Goal: Task Accomplishment & Management: Use online tool/utility

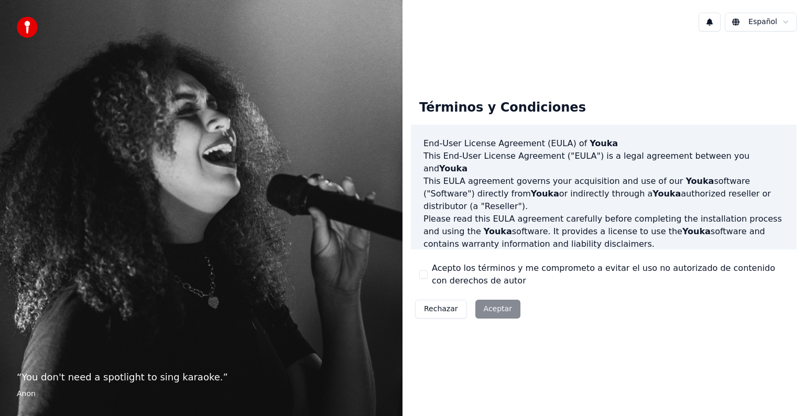
click at [429, 308] on button "Rechazar" at bounding box center [441, 309] width 52 height 19
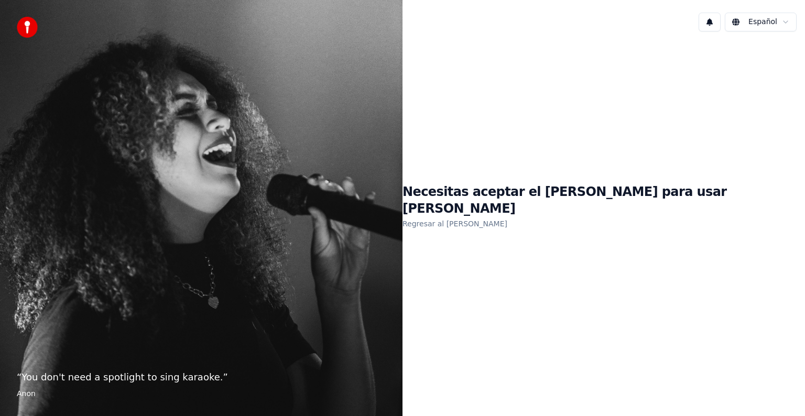
click at [507, 215] on link "Regresar al [PERSON_NAME]" at bounding box center [454, 223] width 105 height 17
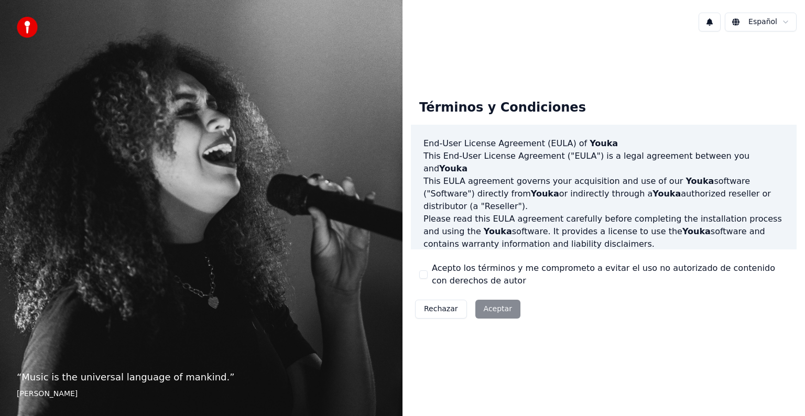
click at [493, 309] on div "Rechazar Aceptar" at bounding box center [468, 309] width 114 height 27
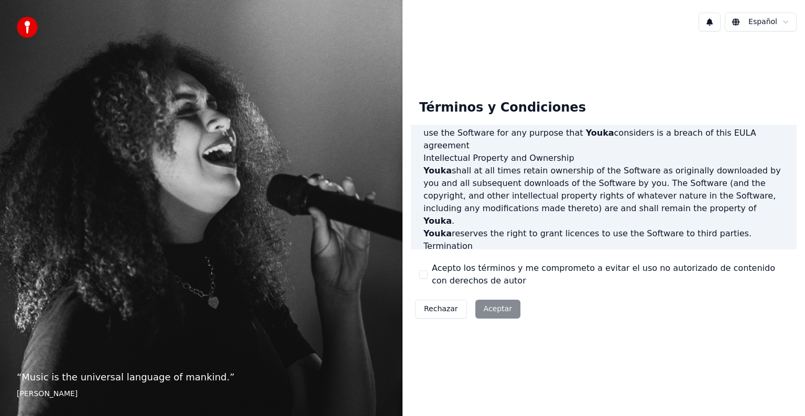
scroll to position [566, 0]
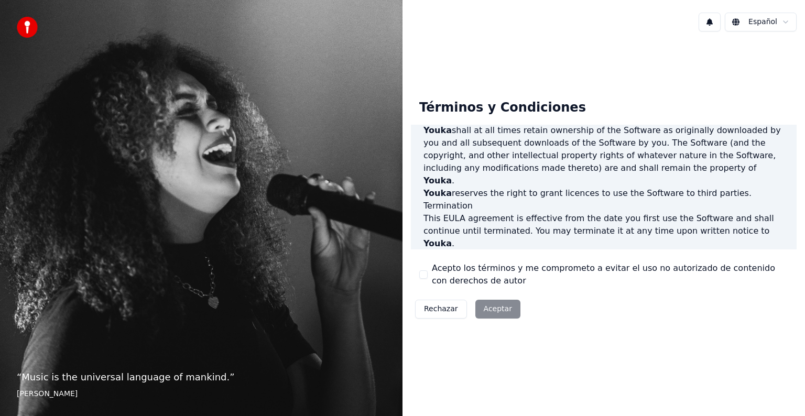
click at [421, 276] on button "Acepto los términos y me comprometo a evitar el uso no autorizado de contenido …" at bounding box center [423, 274] width 8 height 8
click at [499, 311] on button "Aceptar" at bounding box center [497, 309] width 45 height 19
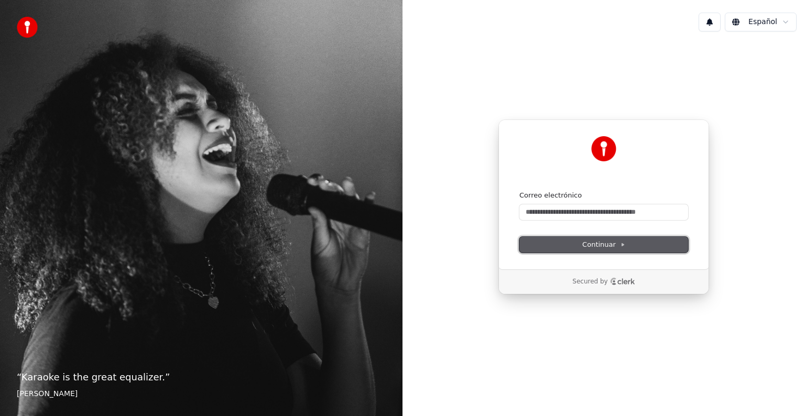
click at [618, 245] on span "Continuar" at bounding box center [603, 244] width 43 height 9
click at [85, 377] on p "“ Karaoke is the great equalizer. ”" at bounding box center [201, 377] width 369 height 15
click at [30, 389] on footer "[PERSON_NAME]" at bounding box center [201, 394] width 369 height 10
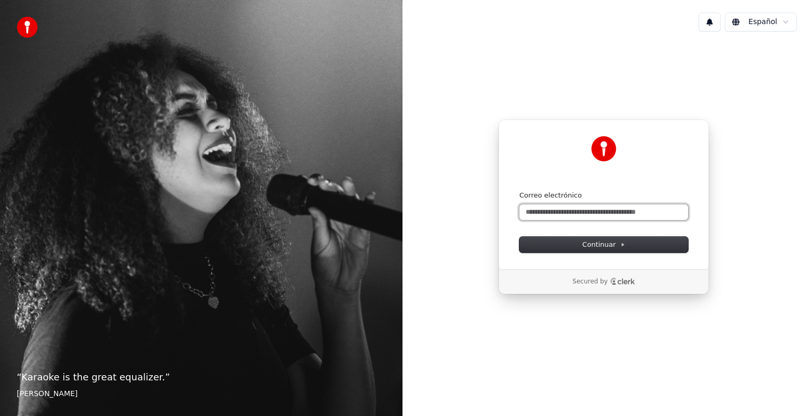
click at [581, 206] on input "Correo electrónico" at bounding box center [603, 212] width 169 height 16
type input "*"
click at [519, 191] on button "submit" at bounding box center [519, 191] width 0 height 0
type input "**********"
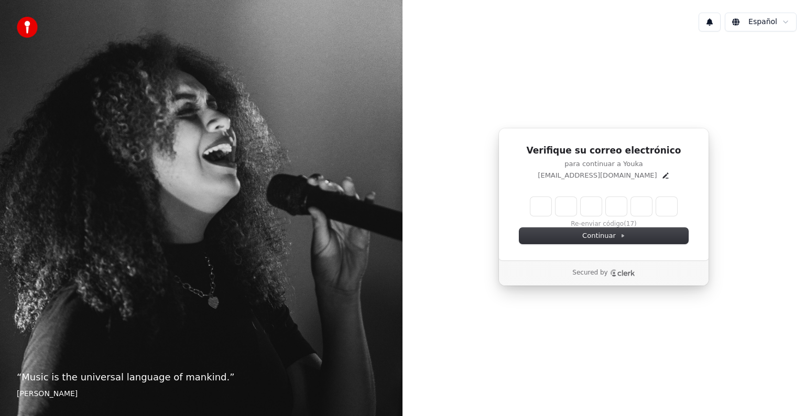
click at [541, 210] on input "Enter verification code" at bounding box center [603, 206] width 147 height 19
type input "******"
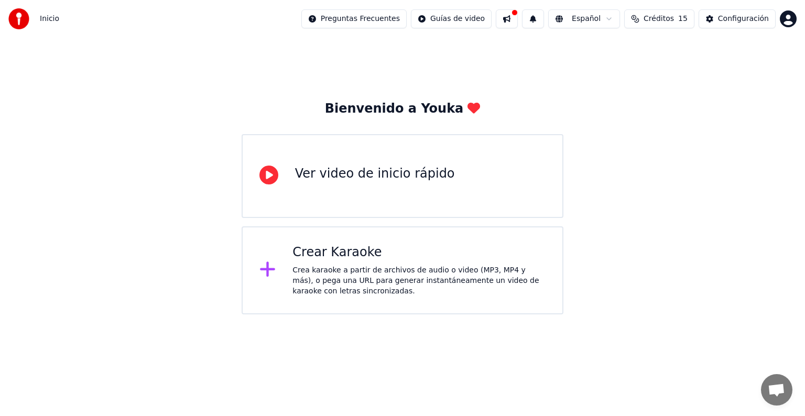
click at [345, 277] on div "Crea karaoke a partir de archivos de audio o video (MP3, MP4 y más), o pega una…" at bounding box center [418, 280] width 253 height 31
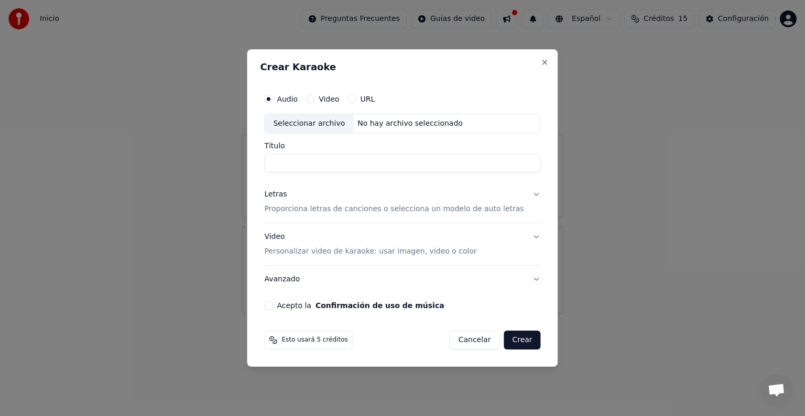
click at [375, 101] on label "URL" at bounding box center [367, 98] width 15 height 7
click at [356, 101] on button "URL" at bounding box center [351, 99] width 8 height 8
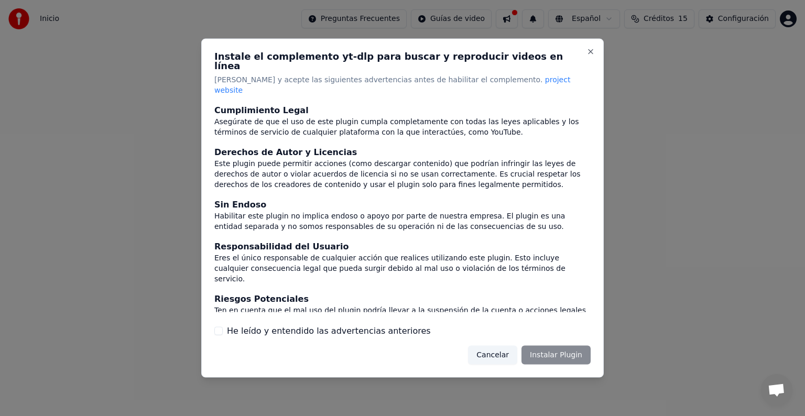
scroll to position [46, 0]
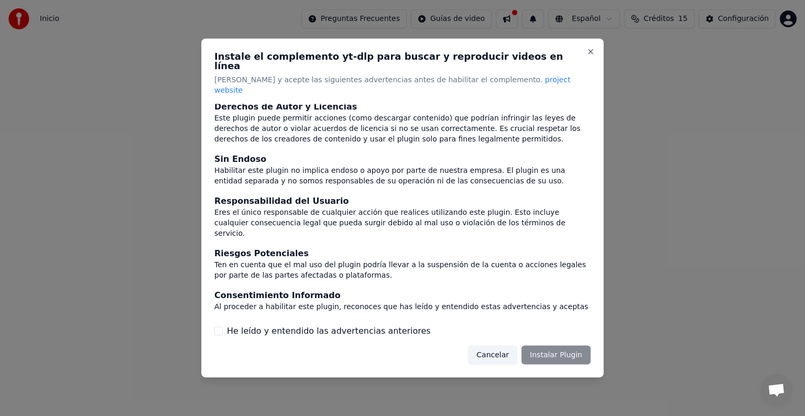
click at [485, 346] on button "Cancelar" at bounding box center [492, 354] width 49 height 19
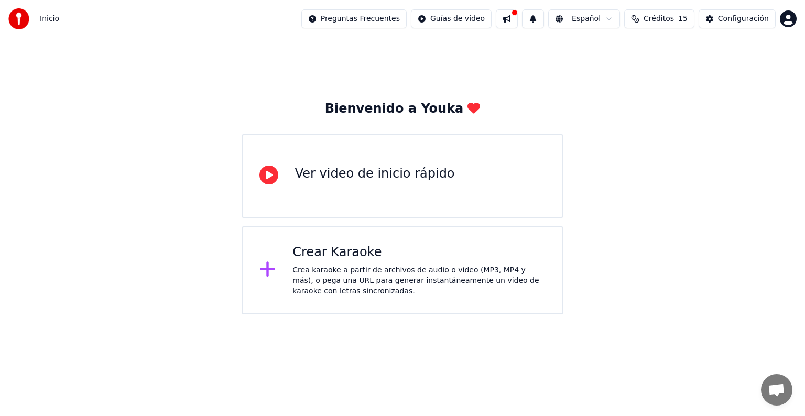
click at [381, 184] on div "Ver video de inicio rápido" at bounding box center [375, 176] width 160 height 21
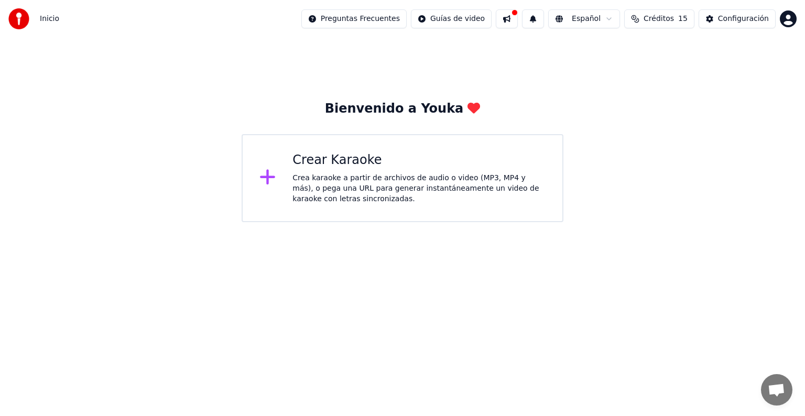
click at [310, 176] on div "Crea karaoke a partir de archivos de audio o video (MP3, MP4 y más), o pega una…" at bounding box center [418, 188] width 253 height 31
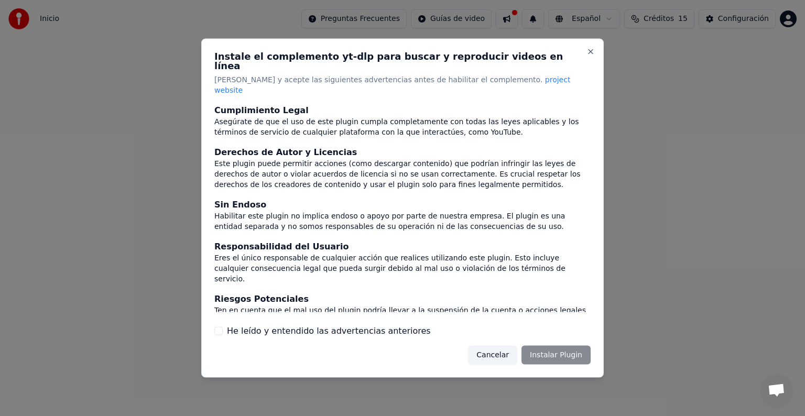
click at [496, 347] on button "Cancelar" at bounding box center [492, 354] width 49 height 19
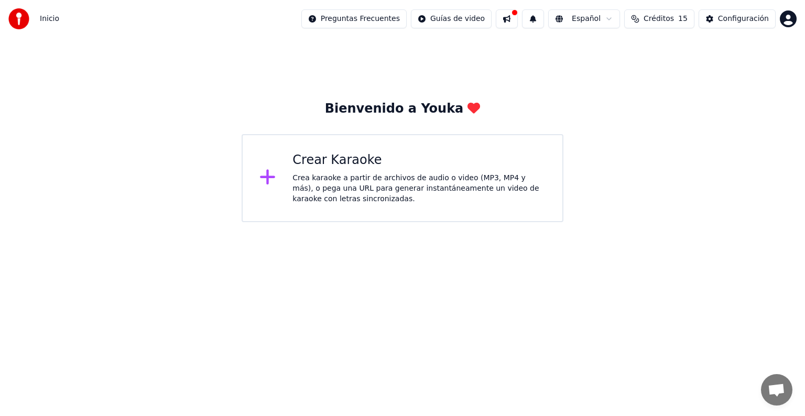
click at [387, 111] on div "Bienvenido a Youka" at bounding box center [403, 109] width 156 height 17
click at [25, 22] on img at bounding box center [18, 18] width 21 height 21
click at [762, 21] on div "Configuración" at bounding box center [743, 19] width 51 height 10
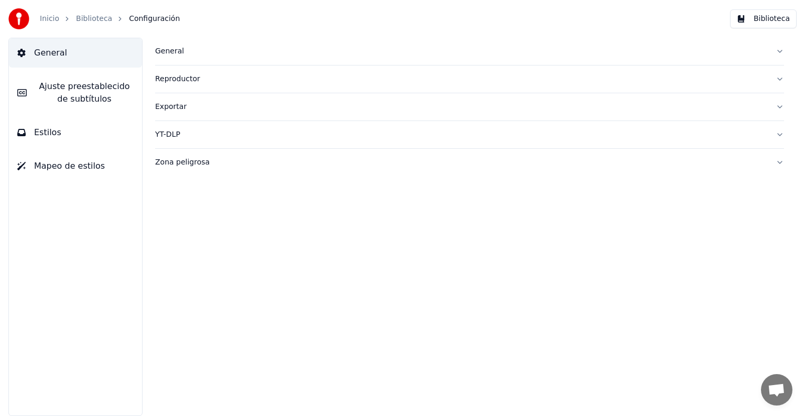
click at [69, 169] on span "Mapeo de estilos" at bounding box center [69, 166] width 71 height 13
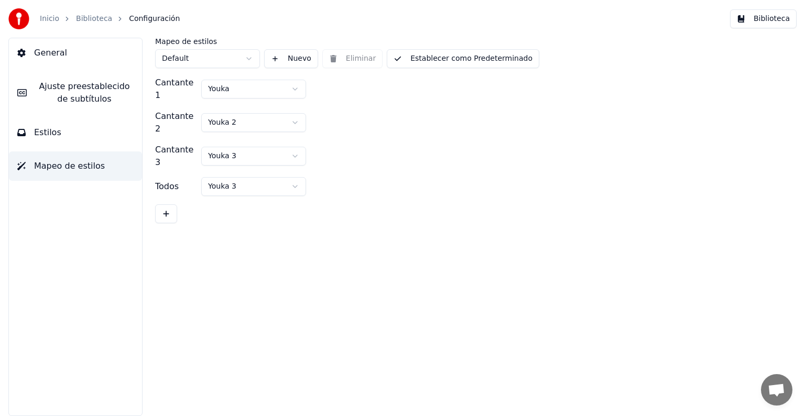
click at [67, 134] on button "Estilos" at bounding box center [75, 132] width 133 height 29
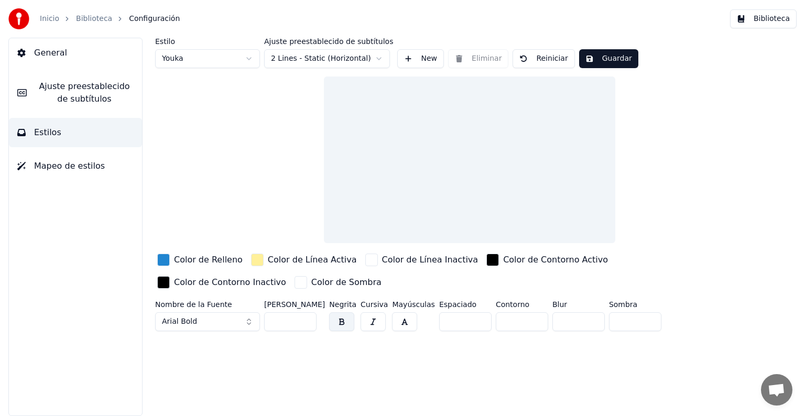
click at [164, 260] on div "button" at bounding box center [163, 260] width 13 height 13
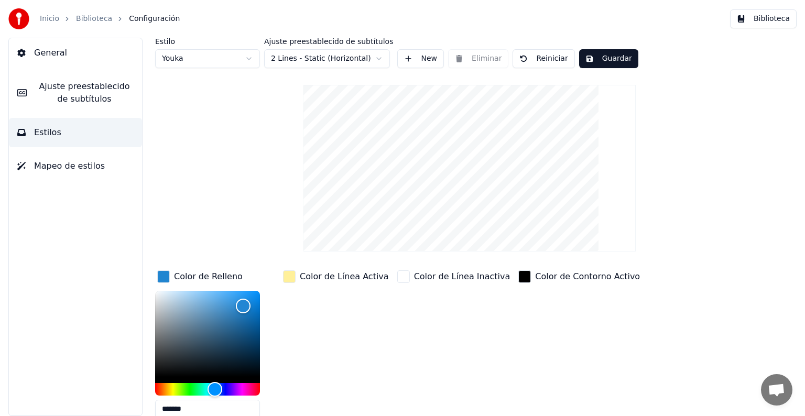
click at [293, 184] on div "Estilo Youka Ajuste preestablecido de subtítulos 2 Lines - Static (Horizontal) …" at bounding box center [469, 265] width 629 height 455
drag, startPoint x: 326, startPoint y: 277, endPoint x: 314, endPoint y: 277, distance: 12.6
click at [326, 277] on div "Color de Línea Activa" at bounding box center [344, 276] width 89 height 13
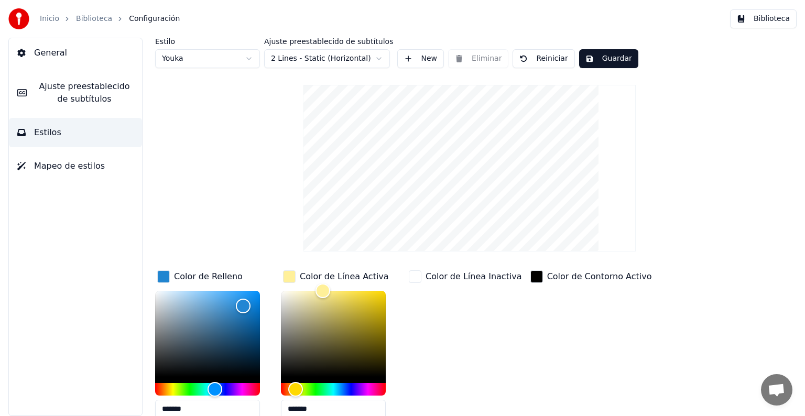
click at [467, 275] on div "Color de Línea Inactiva" at bounding box center [473, 276] width 96 height 13
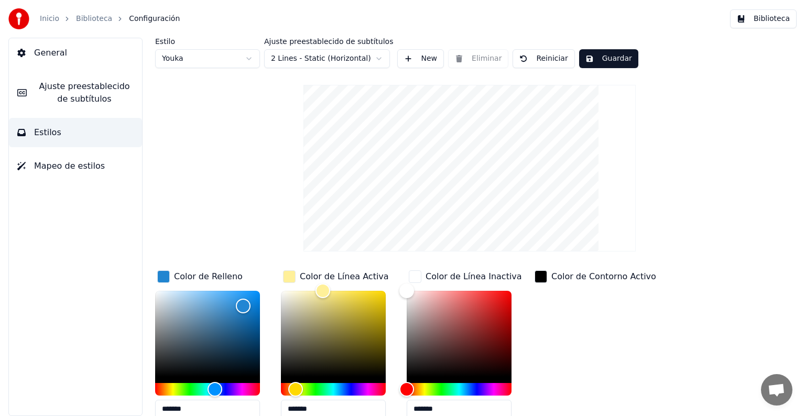
click at [549, 276] on div "Color de Contorno Activo" at bounding box center [595, 276] width 126 height 17
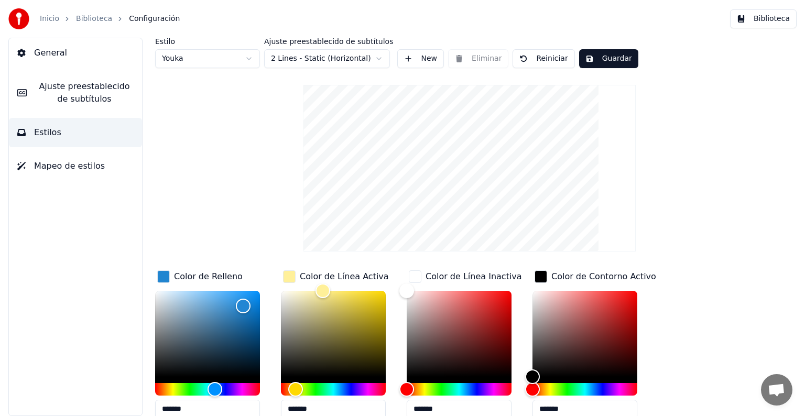
click at [616, 277] on div "Color de Contorno Activo" at bounding box center [603, 276] width 105 height 13
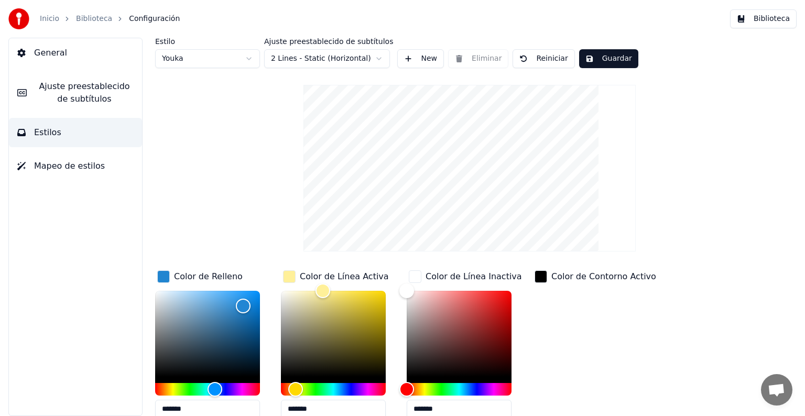
click at [719, 247] on div "Estilo Youka Ajuste preestablecido de subtítulos 2 Lines - Static (Horizontal) …" at bounding box center [469, 265] width 629 height 455
click at [243, 161] on div "Estilo Youka Ajuste preestablecido de subtítulos 2 Lines - Static (Horizontal) …" at bounding box center [469, 265] width 629 height 455
click at [192, 276] on div "Color de Relleno" at bounding box center [208, 276] width 69 height 13
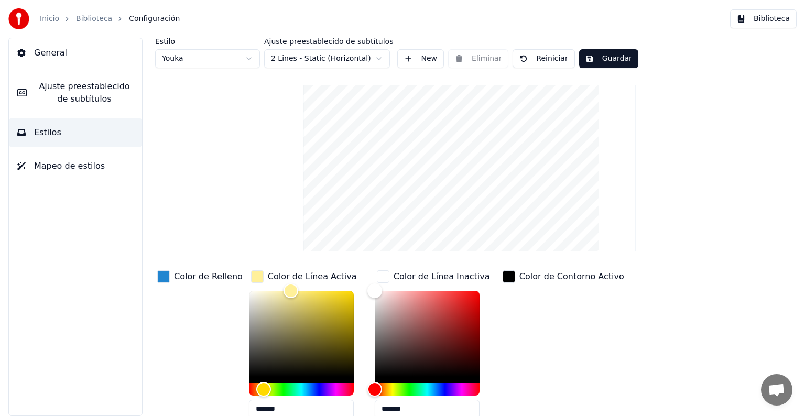
click at [291, 275] on div "Color de Línea Activa" at bounding box center [312, 276] width 89 height 13
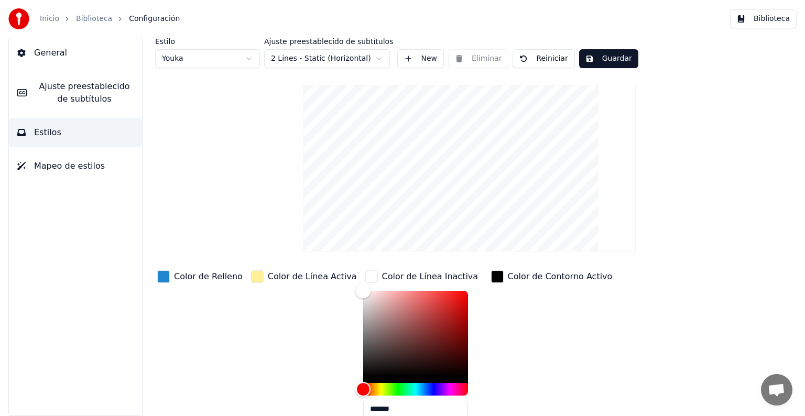
click at [447, 275] on div "Color de Línea Inactiva" at bounding box center [421, 276] width 117 height 17
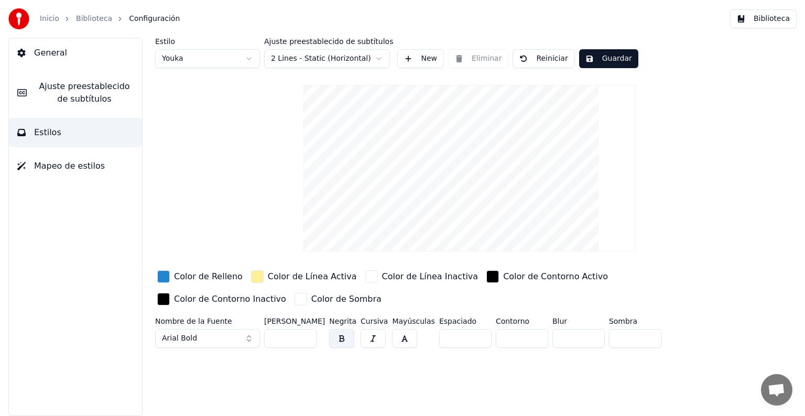
click at [221, 338] on button "Arial Bold" at bounding box center [207, 338] width 105 height 19
click at [243, 341] on button "Arial Bold" at bounding box center [207, 338] width 105 height 19
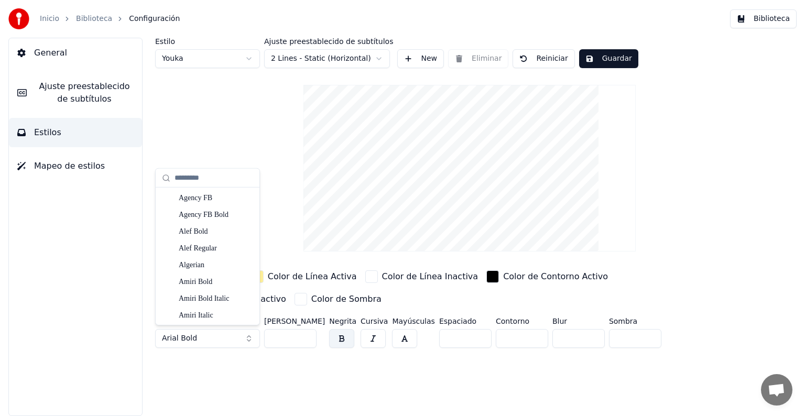
click at [249, 335] on button "Arial Bold" at bounding box center [207, 338] width 105 height 19
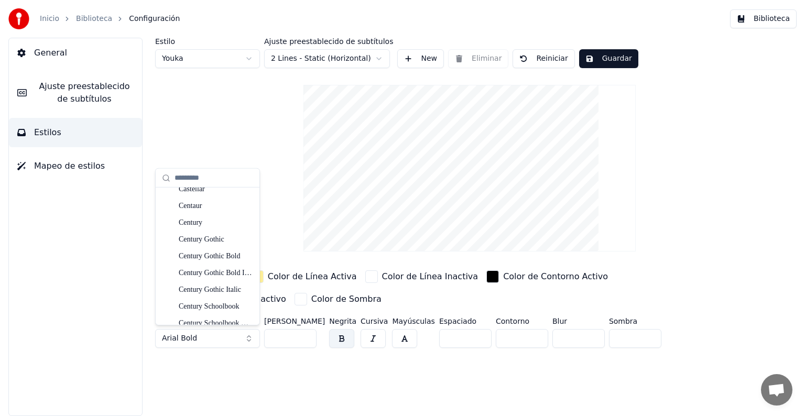
scroll to position [1624, 0]
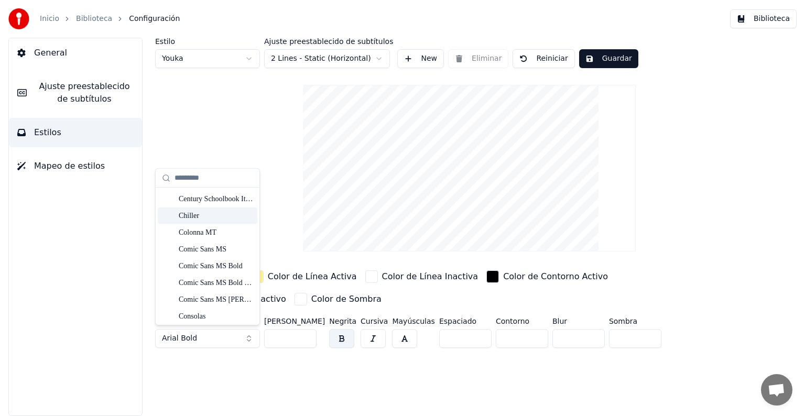
click at [212, 214] on div "Chiller" at bounding box center [216, 216] width 74 height 10
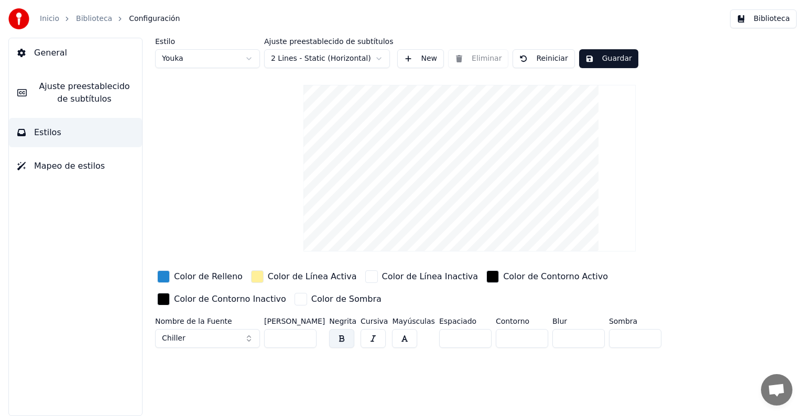
click at [202, 338] on button "Chiller" at bounding box center [207, 338] width 105 height 19
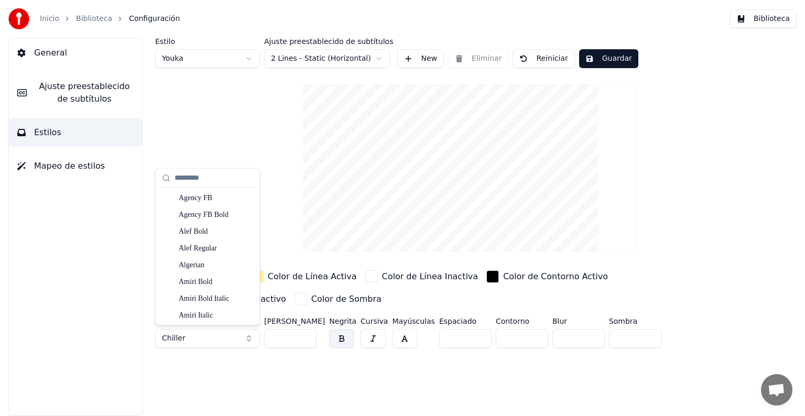
click at [731, 47] on div "Estilo Youka Ajuste preestablecido de subtítulos 2 Lines - Static (Horizontal) …" at bounding box center [469, 53] width 629 height 30
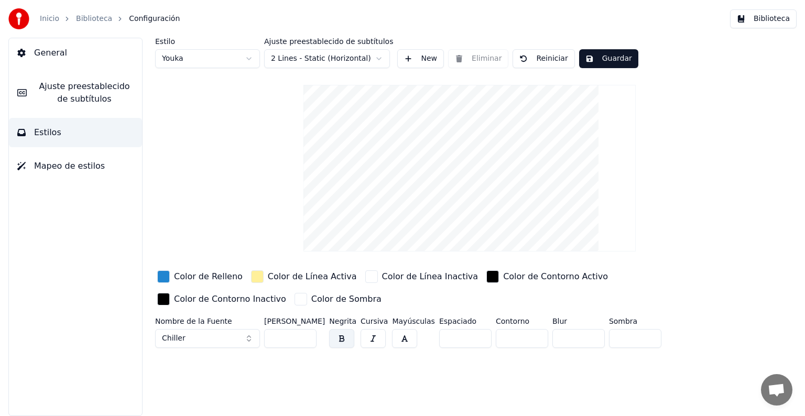
click at [28, 16] on img at bounding box center [18, 18] width 21 height 21
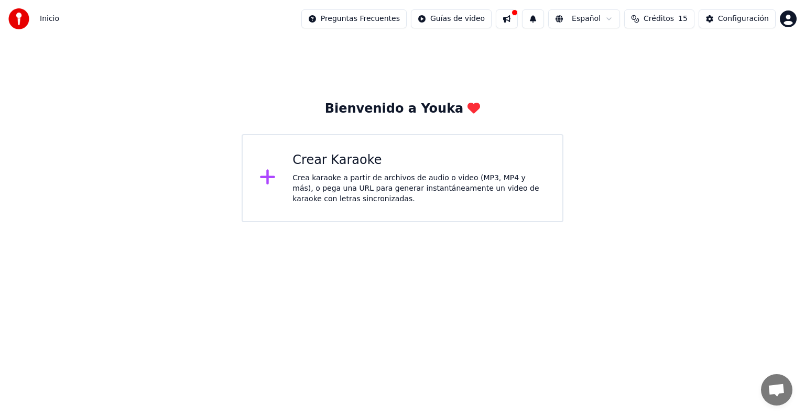
click at [791, 19] on html "Inicio Preguntas Frecuentes Guías de video Español Créditos 15 Configuración Bi…" at bounding box center [402, 111] width 805 height 222
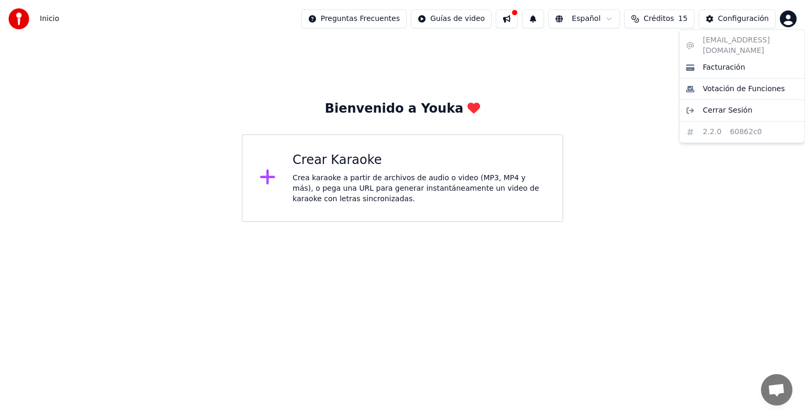
click at [750, 18] on html "Inicio Preguntas Frecuentes Guías de video Español Créditos 15 Configuración Bi…" at bounding box center [402, 111] width 805 height 222
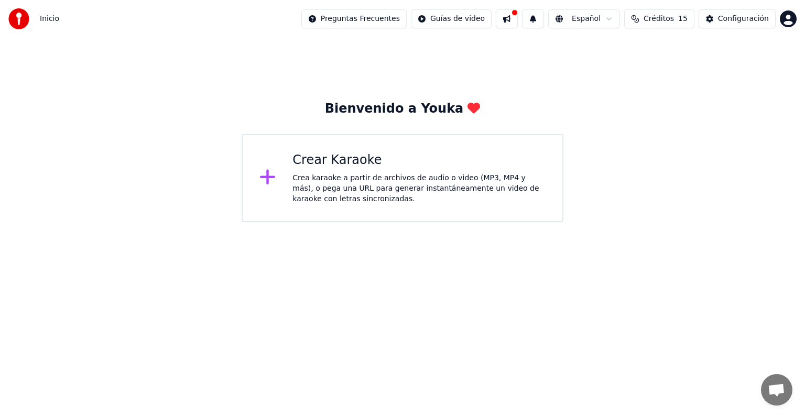
click at [750, 18] on div "Configuración" at bounding box center [743, 19] width 51 height 10
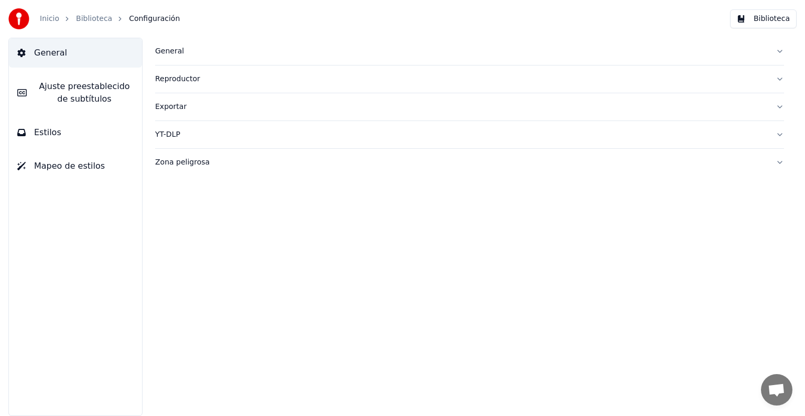
click at [58, 57] on span "General" at bounding box center [50, 53] width 33 height 13
click at [87, 19] on link "Biblioteca" at bounding box center [94, 19] width 36 height 10
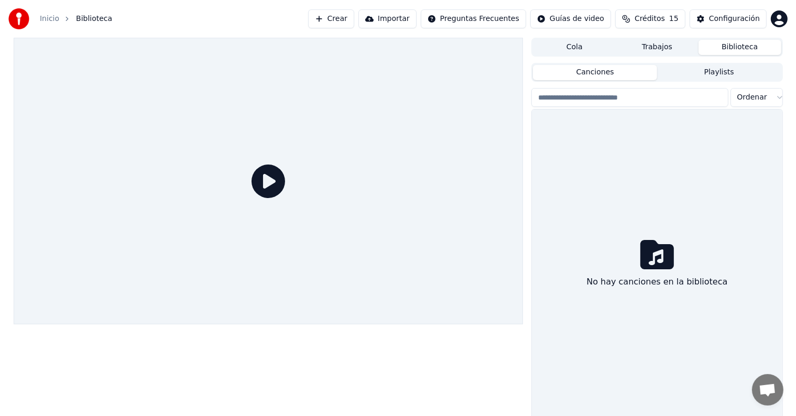
click at [53, 17] on link "Inicio" at bounding box center [49, 19] width 19 height 10
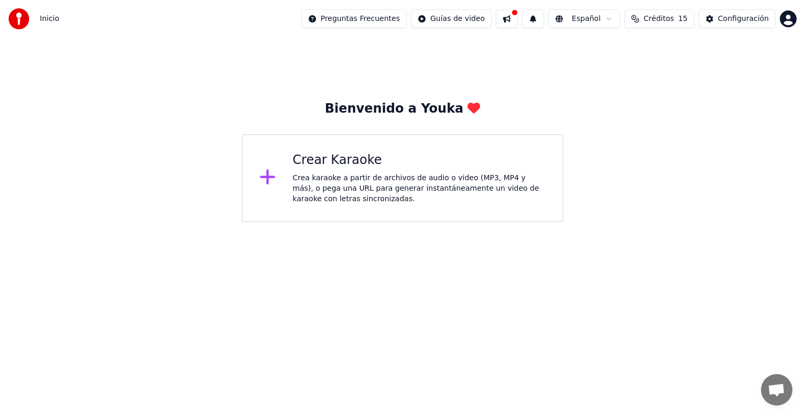
click at [682, 21] on button "Créditos 15" at bounding box center [659, 18] width 70 height 19
click at [741, 141] on div "Bienvenido a Youka Crear Karaoke Crea karaoke a partir de archivos de audio o v…" at bounding box center [402, 130] width 805 height 184
click at [752, 25] on button "Configuración" at bounding box center [736, 18] width 77 height 19
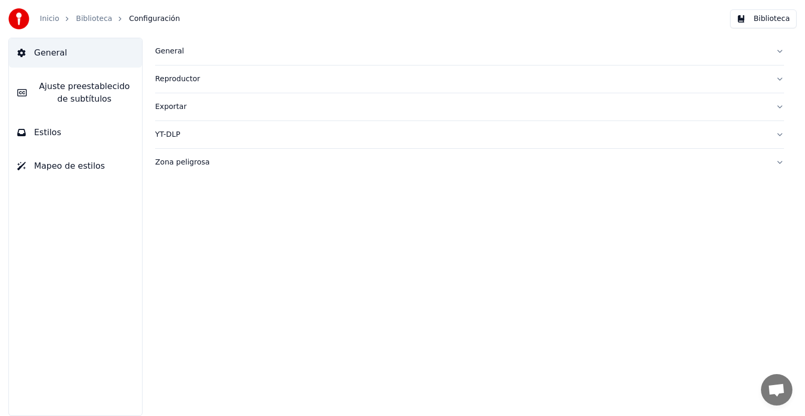
click at [60, 53] on span "General" at bounding box center [50, 53] width 33 height 13
click at [176, 49] on div "General" at bounding box center [461, 51] width 612 height 10
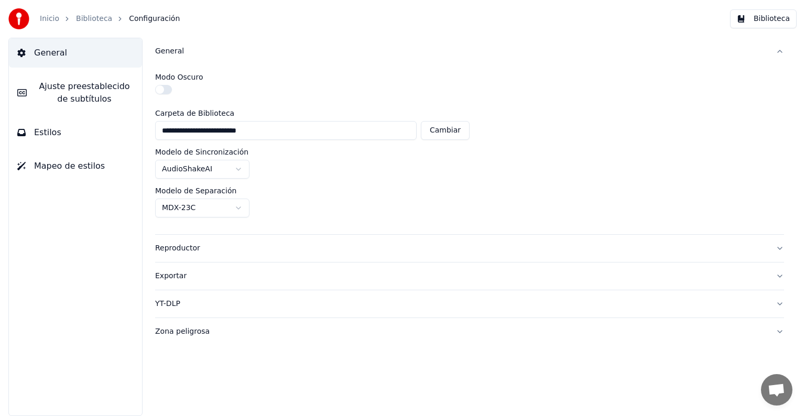
click at [57, 132] on span "Estilos" at bounding box center [47, 132] width 27 height 13
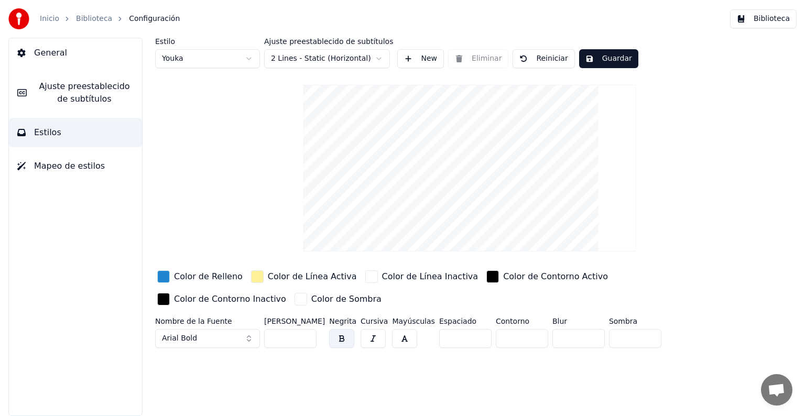
click at [60, 99] on span "Ajuste preestablecido de subtítulos" at bounding box center [84, 92] width 99 height 25
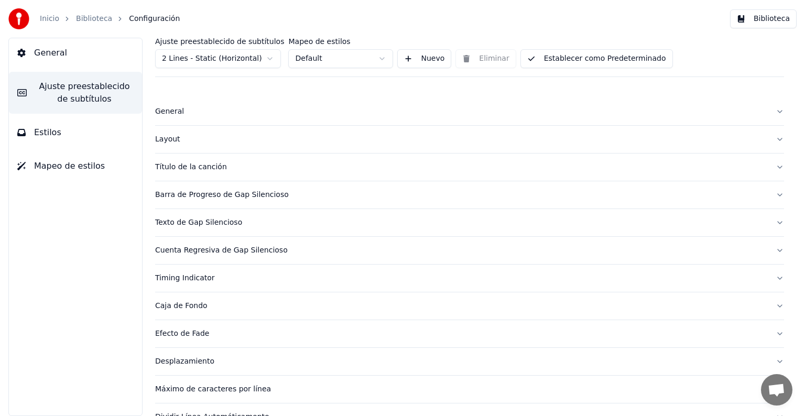
click at [42, 163] on span "Mapeo de estilos" at bounding box center [69, 166] width 71 height 13
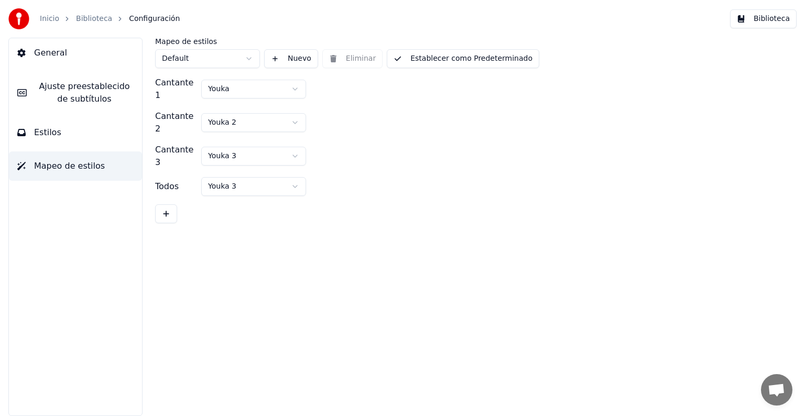
click at [78, 58] on button "General" at bounding box center [75, 52] width 133 height 29
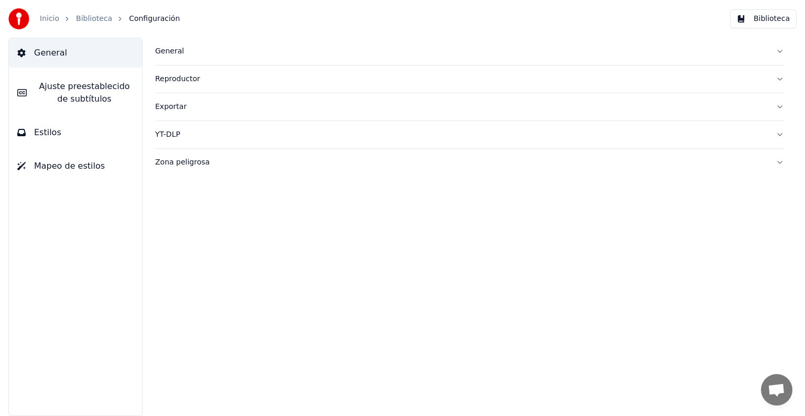
click at [93, 16] on link "Biblioteca" at bounding box center [94, 19] width 36 height 10
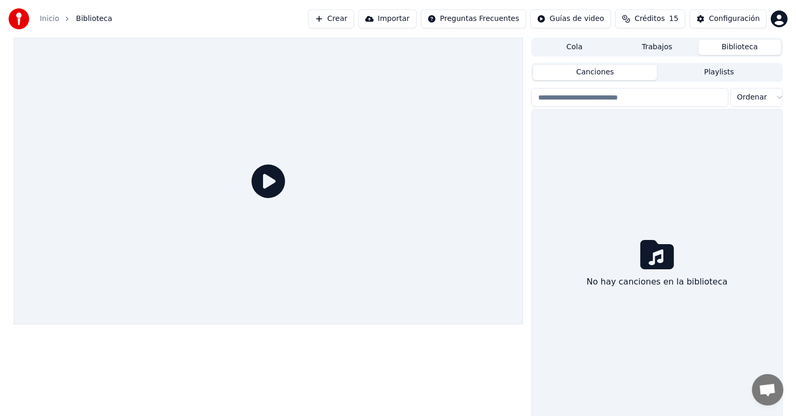
click at [45, 19] on link "Inicio" at bounding box center [49, 19] width 19 height 10
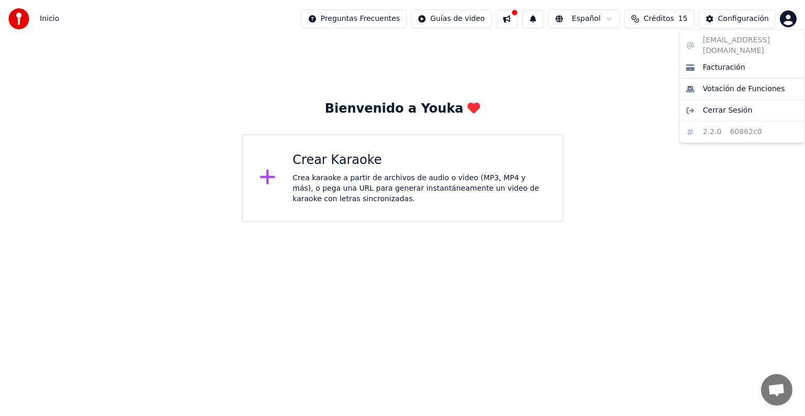
click at [789, 17] on html "Inicio Preguntas Frecuentes Guías de video Español Créditos 15 Configuración Bi…" at bounding box center [402, 111] width 805 height 222
click at [744, 105] on span "Cerrar Sesión" at bounding box center [728, 110] width 50 height 10
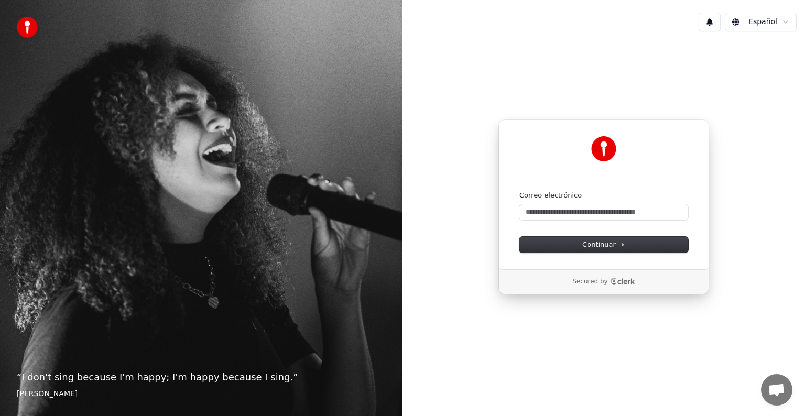
click at [568, 220] on form "Correo electrónico Continuar" at bounding box center [603, 222] width 169 height 62
click at [568, 214] on input "Correo electrónico" at bounding box center [603, 212] width 169 height 16
click at [519, 191] on button "submit" at bounding box center [519, 191] width 0 height 0
type input "**********"
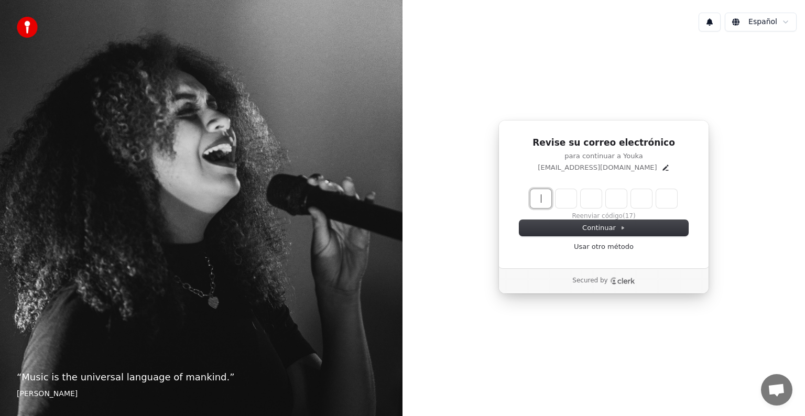
click at [547, 201] on input "Enter verification code" at bounding box center [614, 198] width 168 height 19
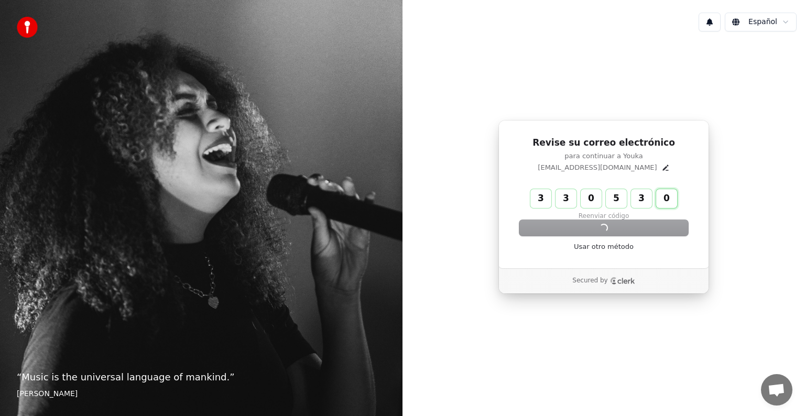
type input "******"
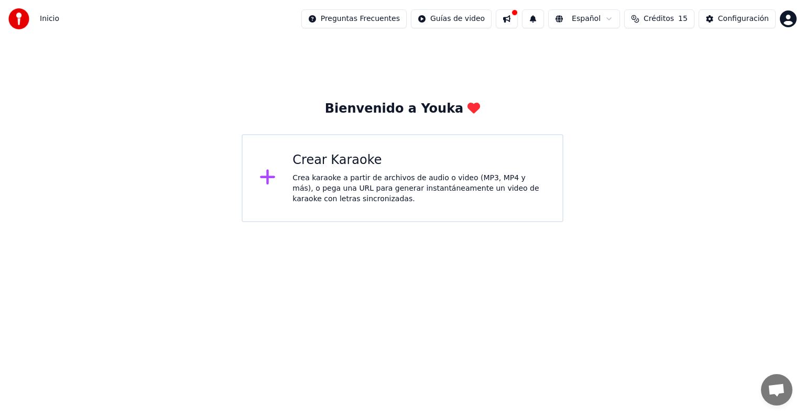
click at [772, 386] on span "Chat abierto" at bounding box center [776, 391] width 17 height 15
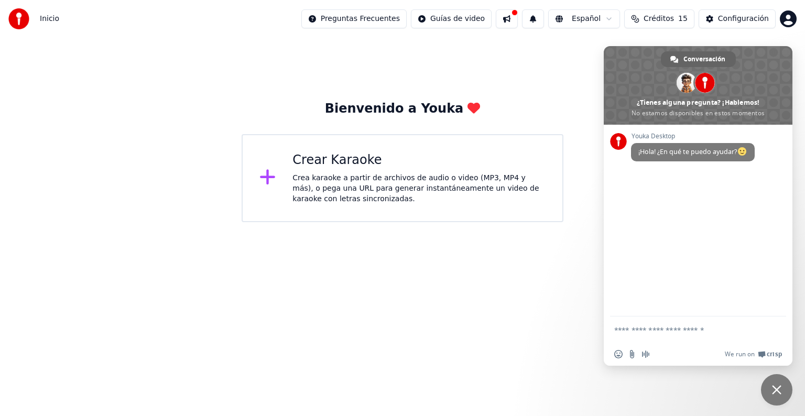
click at [532, 222] on html "Inicio Preguntas Frecuentes Guías de video Español Créditos 15 Configuración Bi…" at bounding box center [402, 111] width 805 height 222
click at [579, 101] on div "Bienvenido a Youka Crear Karaoke Crea karaoke a partir de archivos de audio o v…" at bounding box center [402, 130] width 805 height 184
click at [778, 392] on span "Cerrar el chat" at bounding box center [776, 389] width 9 height 9
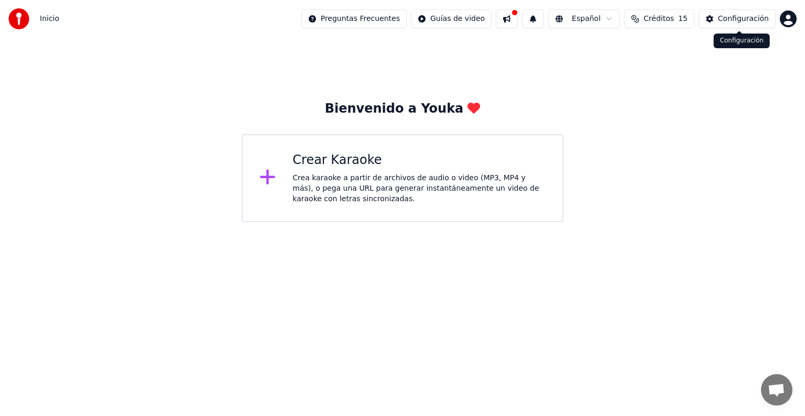
click at [752, 18] on div "Configuración" at bounding box center [743, 19] width 51 height 10
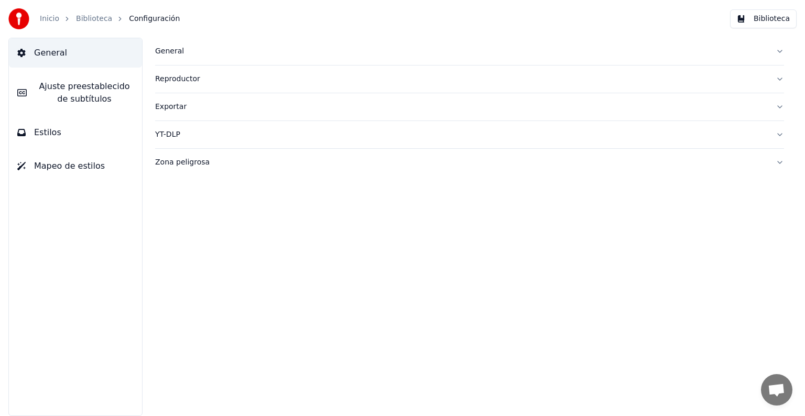
click at [775, 21] on button "Biblioteca" at bounding box center [763, 18] width 67 height 19
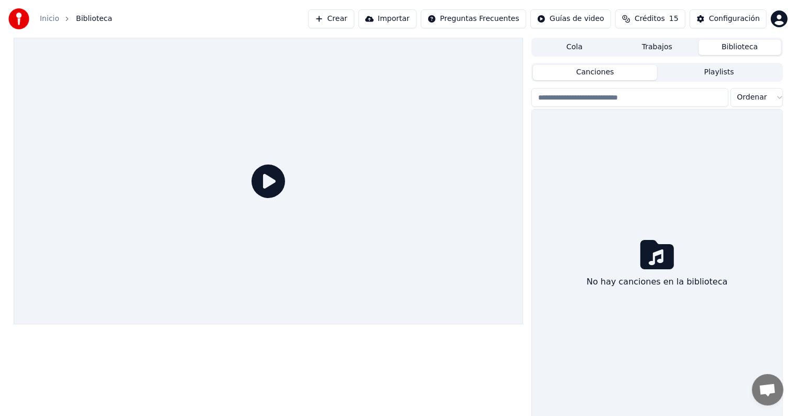
click at [653, 15] on span "Créditos" at bounding box center [649, 19] width 30 height 10
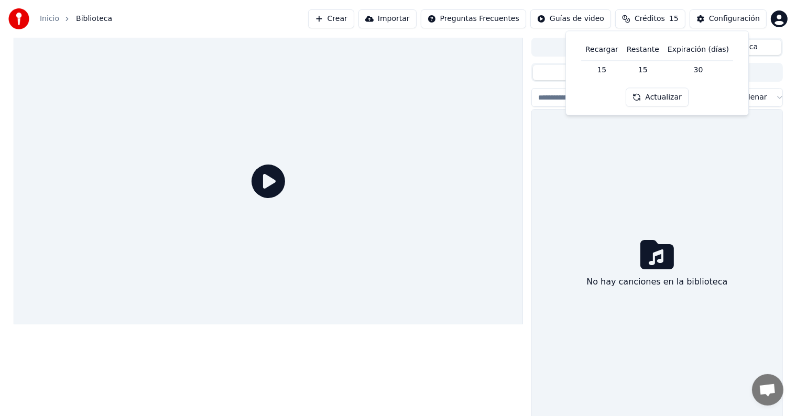
click at [609, 71] on td "15" at bounding box center [601, 69] width 41 height 19
drag, startPoint x: 613, startPoint y: 67, endPoint x: 579, endPoint y: 72, distance: 34.4
click at [601, 69] on td "15" at bounding box center [601, 69] width 41 height 19
click at [720, 97] on div "Recargar Restante Expiración (días) 15 15 30 Actualizar" at bounding box center [657, 72] width 166 height 67
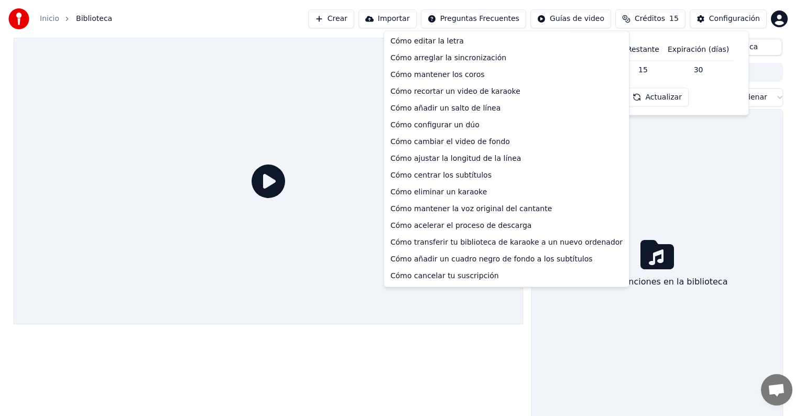
click at [483, 18] on html "Inicio Biblioteca Crear Importar Preguntas Frecuentes Guías de video Créditos 1…" at bounding box center [402, 208] width 805 height 416
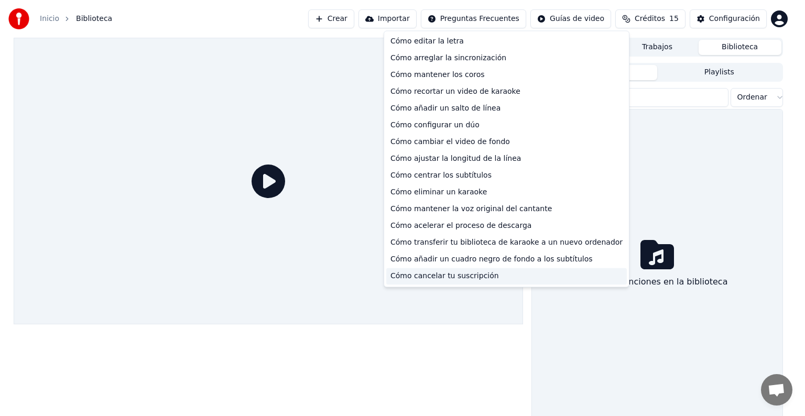
click at [472, 275] on div "Cómo cancelar tu suscripción" at bounding box center [506, 276] width 240 height 17
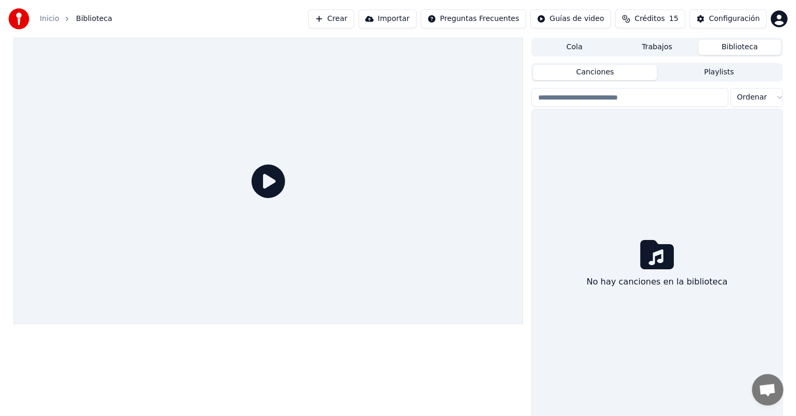
click at [651, 17] on span "Créditos" at bounding box center [649, 19] width 30 height 10
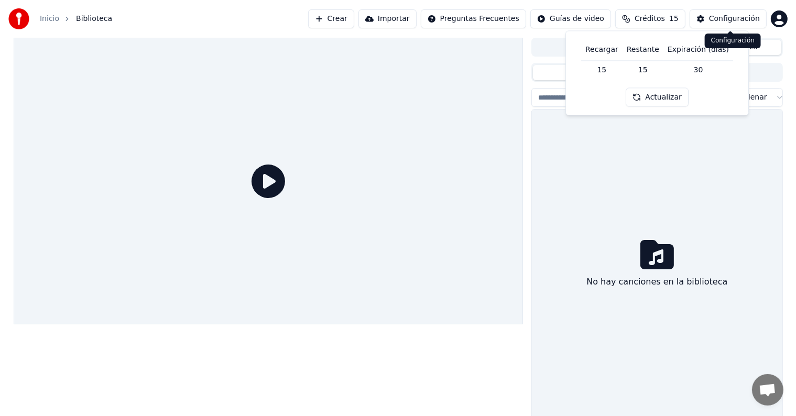
click at [717, 17] on div "Configuración" at bounding box center [734, 19] width 51 height 10
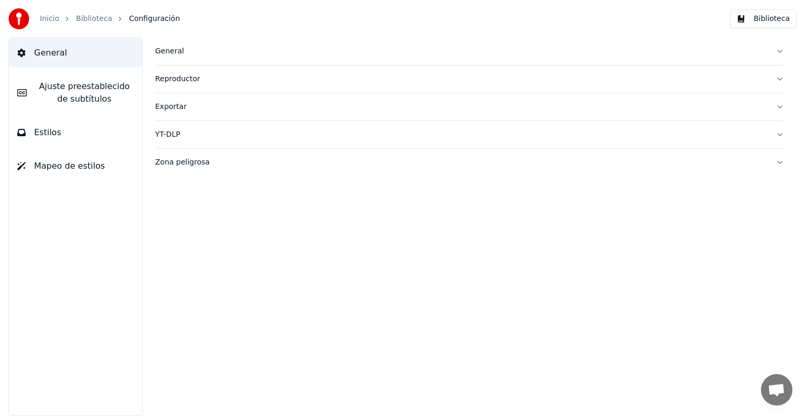
click at [176, 105] on div "Exportar" at bounding box center [461, 107] width 612 height 10
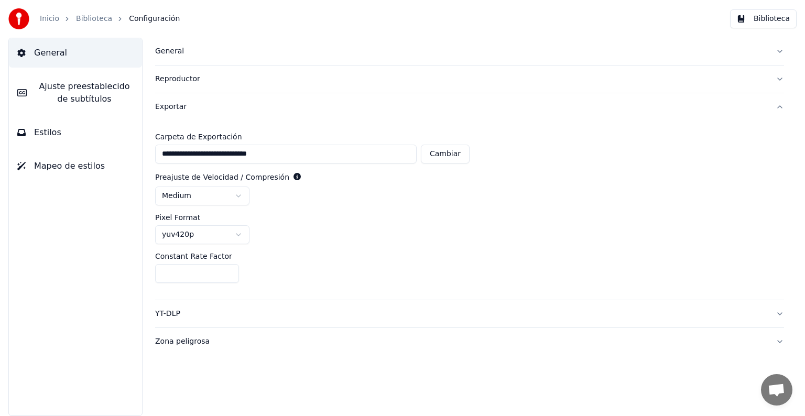
click at [173, 103] on div "Exportar" at bounding box center [461, 107] width 612 height 10
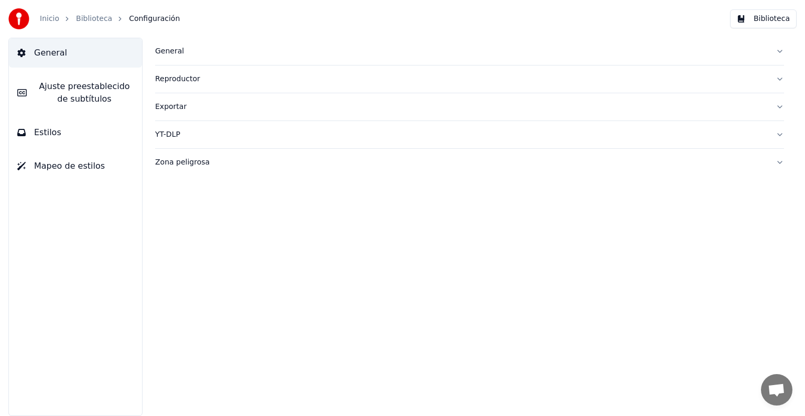
click at [170, 137] on div "YT-DLP" at bounding box center [461, 134] width 612 height 10
click at [185, 168] on button "Zona peligrosa" at bounding box center [469, 162] width 629 height 27
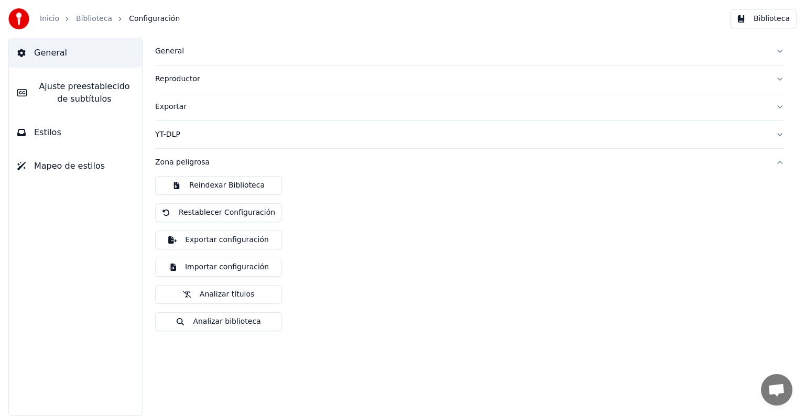
drag, startPoint x: 184, startPoint y: 159, endPoint x: 168, endPoint y: 159, distance: 16.2
click at [183, 159] on div "Zona peligrosa" at bounding box center [461, 162] width 612 height 10
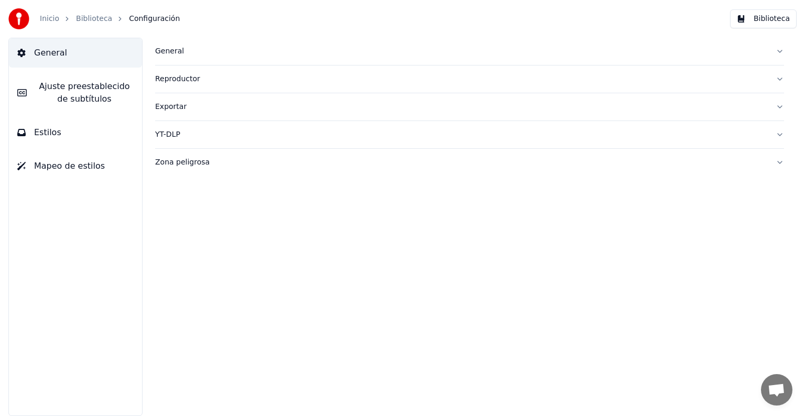
click at [44, 19] on link "Inicio" at bounding box center [49, 19] width 19 height 10
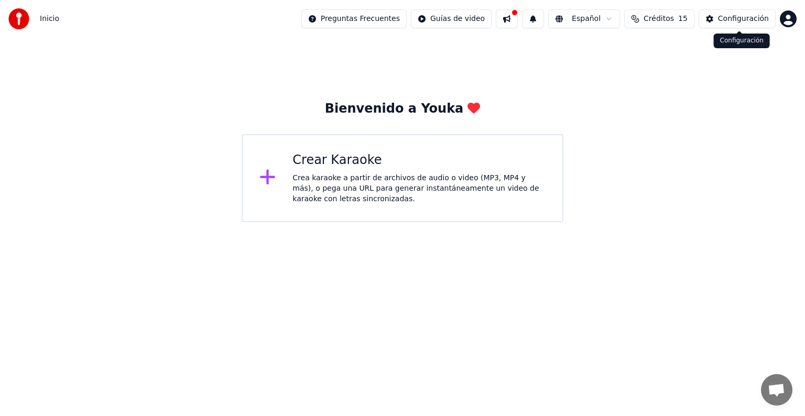
click at [790, 18] on html "Inicio Preguntas Frecuentes Guías de video Español Créditos 15 Configuración Bi…" at bounding box center [402, 111] width 805 height 222
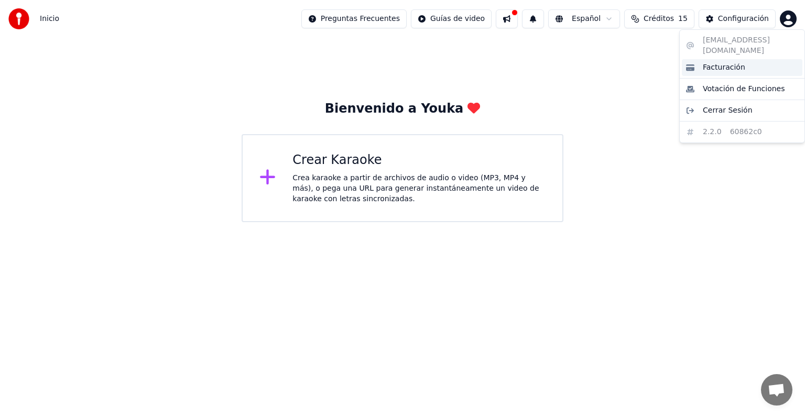
click at [736, 62] on span "Facturación" at bounding box center [724, 67] width 42 height 10
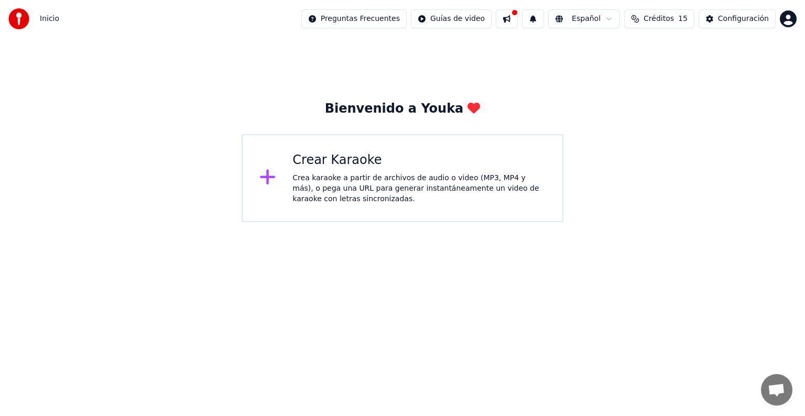
click at [45, 20] on span "Inicio" at bounding box center [49, 19] width 19 height 10
click at [332, 193] on div "Crea karaoke a partir de archivos de audio o video (MP3, MP4 y más), o pega una…" at bounding box center [418, 188] width 253 height 31
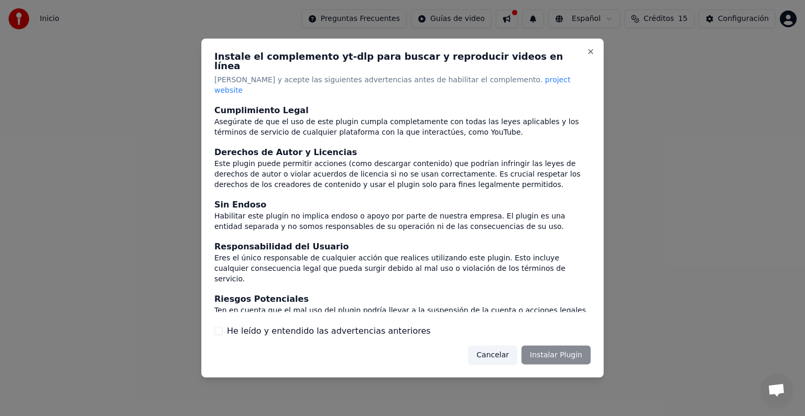
click at [220, 326] on button "He leído y entendido las advertencias anteriores" at bounding box center [218, 330] width 8 height 8
click at [505, 348] on button "Cancelar" at bounding box center [492, 354] width 49 height 19
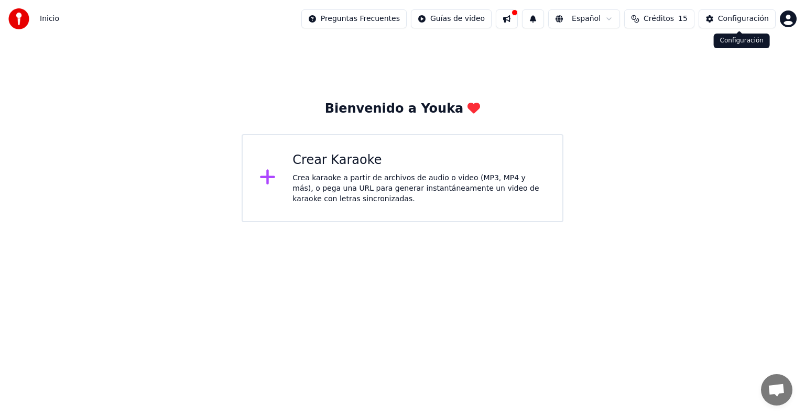
click at [752, 21] on div "Configuración" at bounding box center [743, 19] width 51 height 10
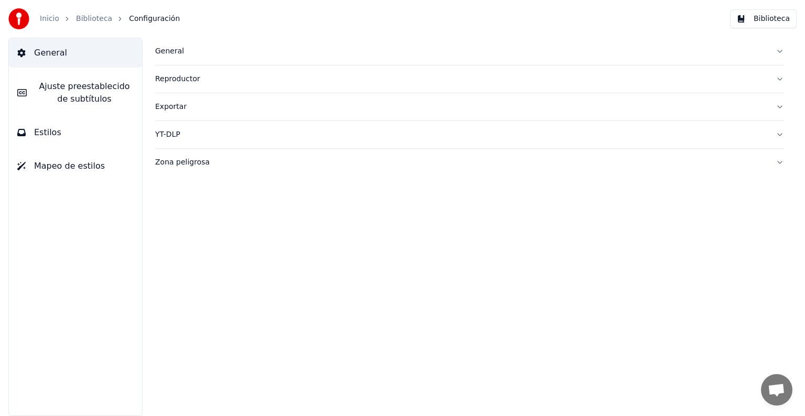
click at [41, 22] on link "Inicio" at bounding box center [49, 19] width 19 height 10
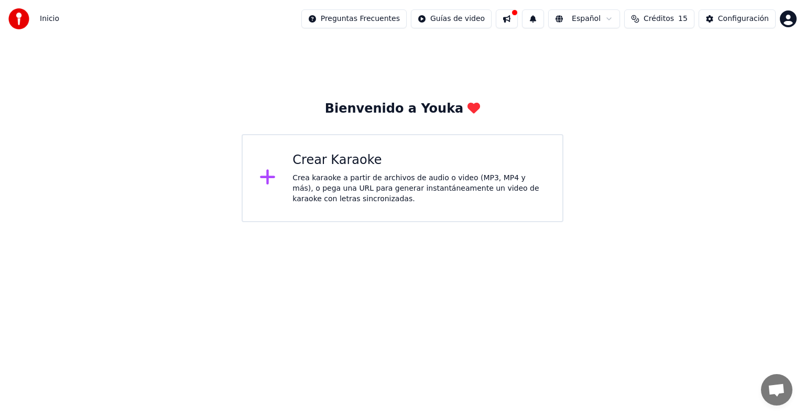
click at [518, 19] on button at bounding box center [507, 18] width 22 height 19
click at [544, 17] on button at bounding box center [533, 18] width 22 height 19
click at [597, 15] on html "Inicio Preguntas Frecuentes Guías de video Español Créditos 15 Configuración Bi…" at bounding box center [402, 111] width 805 height 222
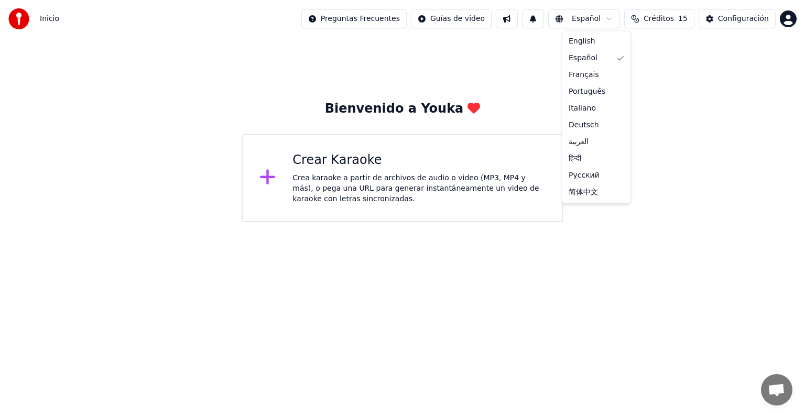
click at [731, 20] on html "Inicio Preguntas Frecuentes Guías de video Español Créditos 15 Configuración Bi…" at bounding box center [402, 111] width 805 height 222
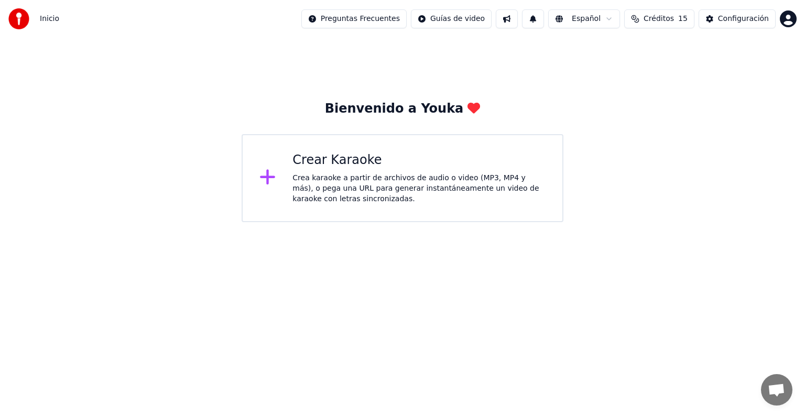
click at [358, 182] on div "Crea karaoke a partir de archivos de audio o video (MP3, MP4 y más), o pega una…" at bounding box center [418, 188] width 253 height 31
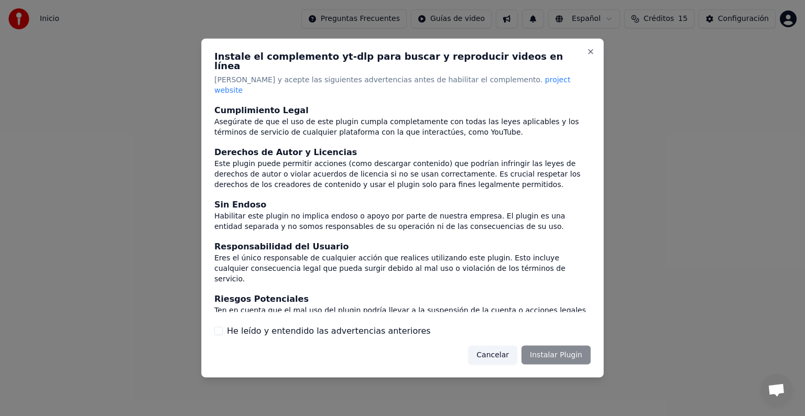
click at [224, 324] on div "He leído y entendido las advertencias anteriores" at bounding box center [402, 330] width 376 height 13
click at [216, 326] on button "He leído y entendido las advertencias anteriores" at bounding box center [218, 330] width 8 height 8
click at [541, 347] on button "Instalar Plugin" at bounding box center [555, 354] width 69 height 19
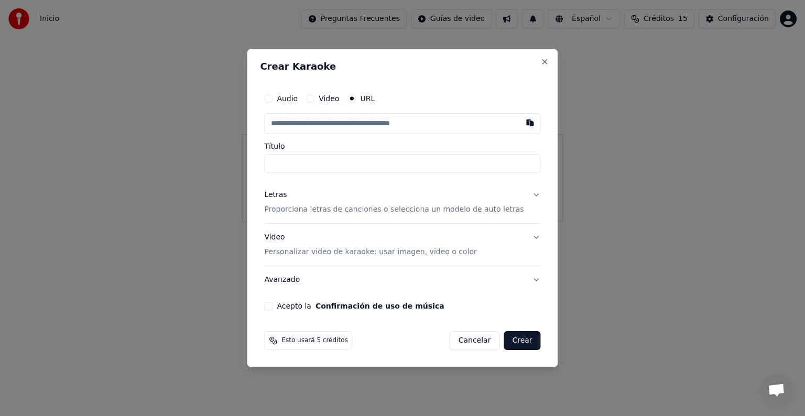
click at [378, 96] on div "Audio Video URL" at bounding box center [402, 98] width 276 height 21
click at [375, 96] on label "URL" at bounding box center [367, 98] width 15 height 7
click at [356, 96] on button "URL" at bounding box center [351, 98] width 8 height 8
click at [338, 126] on input "text" at bounding box center [402, 123] width 276 height 21
paste input "**********"
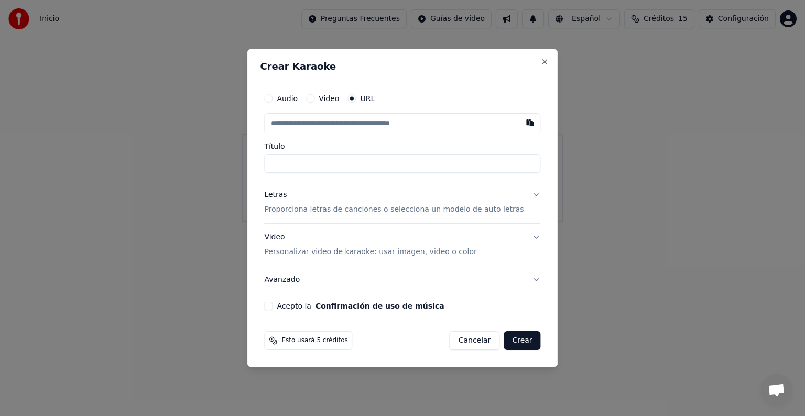
type input "**********"
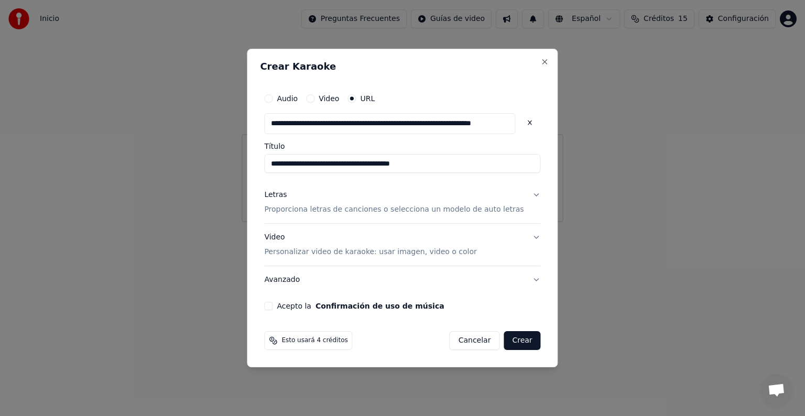
type input "**********"
click at [517, 343] on button "Crear" at bounding box center [522, 340] width 37 height 19
type input "**********"
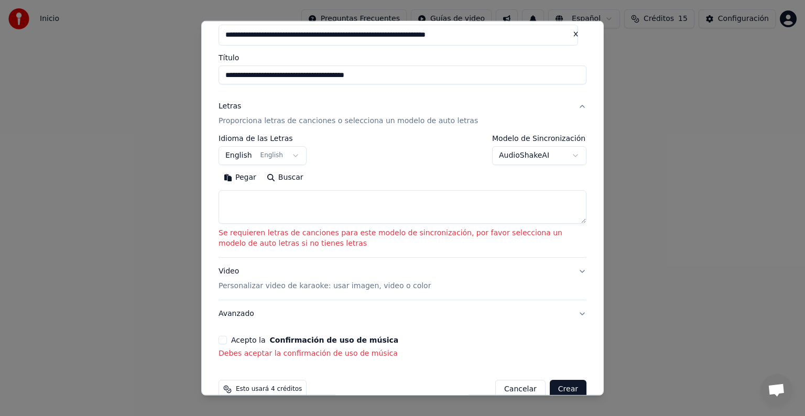
scroll to position [81, 0]
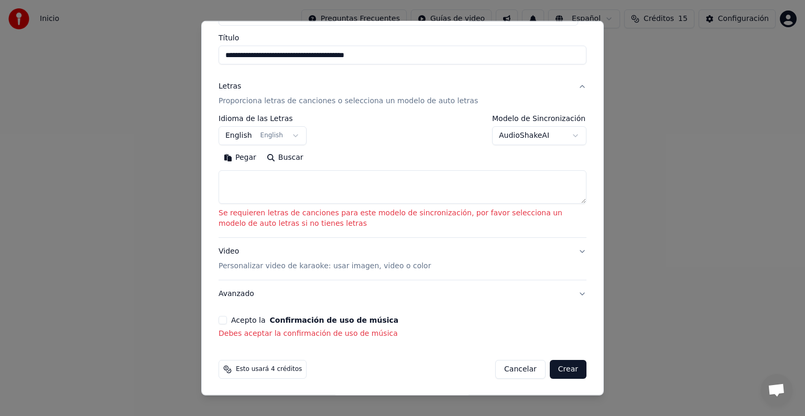
click at [283, 133] on button "English English" at bounding box center [262, 135] width 88 height 19
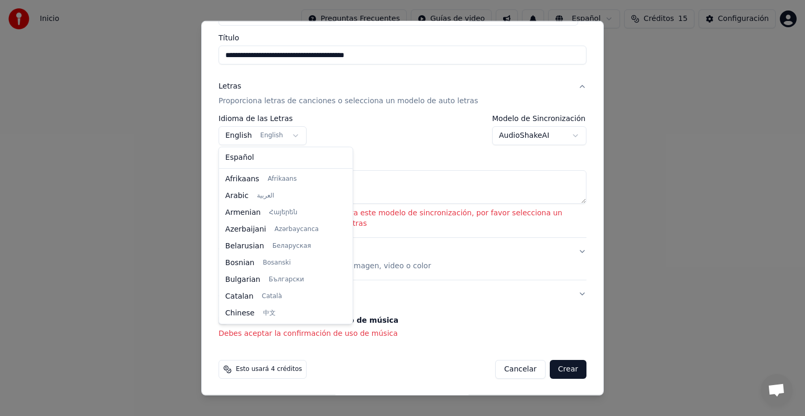
scroll to position [84, 0]
select select "**"
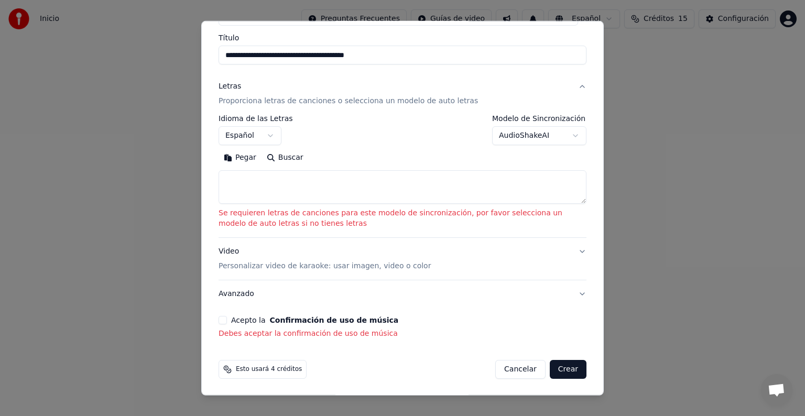
click at [317, 262] on p "Personalizar video de karaoke: usar imagen, video o color" at bounding box center [324, 266] width 212 height 10
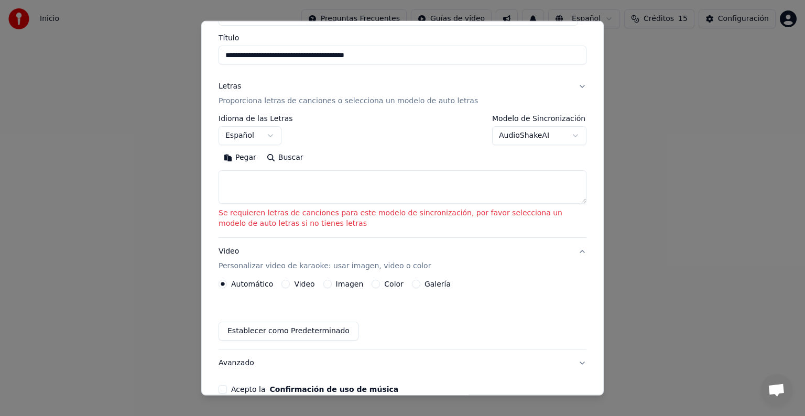
scroll to position [27, 0]
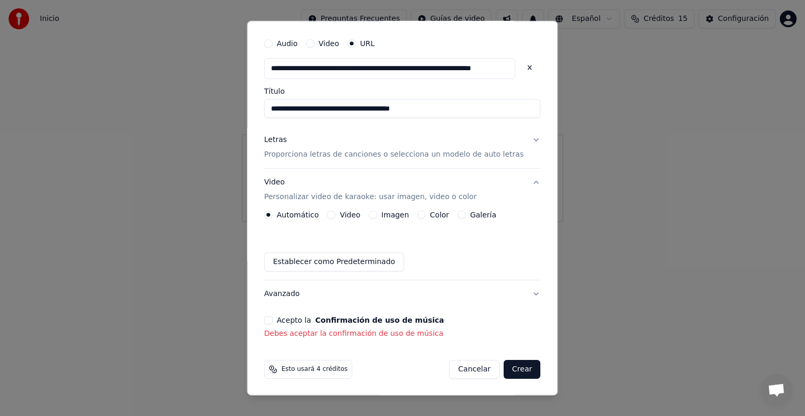
click at [322, 290] on button "Avanzado" at bounding box center [402, 293] width 276 height 27
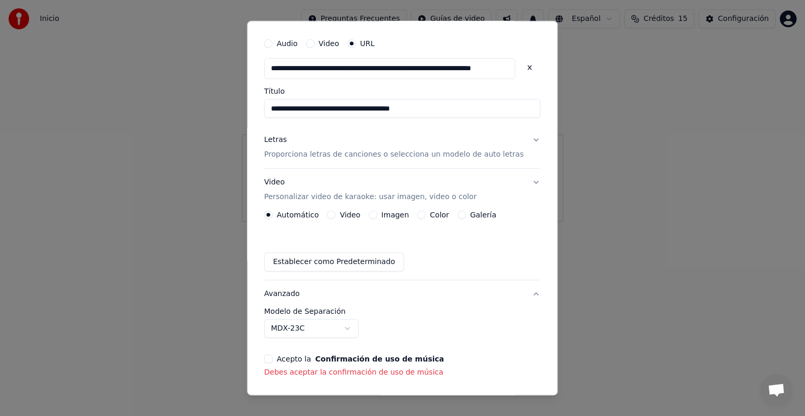
scroll to position [0, 0]
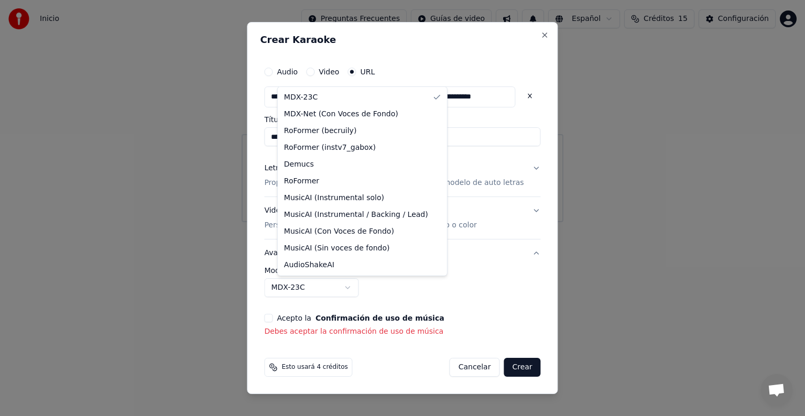
click at [357, 222] on body "**********" at bounding box center [402, 111] width 805 height 222
select select "**********"
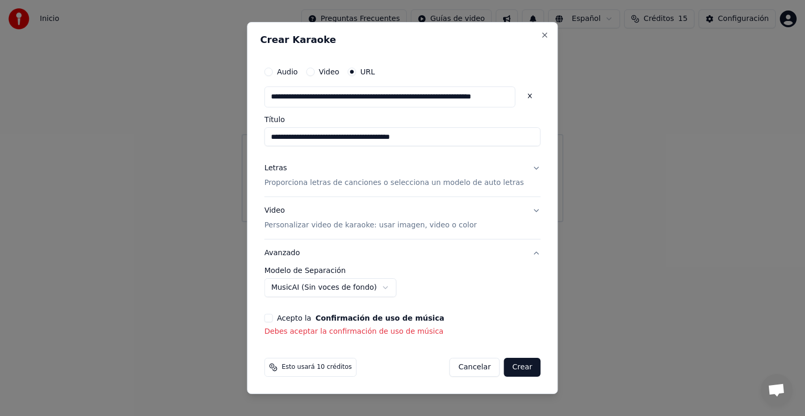
click at [272, 321] on button "Acepto la Confirmación de uso de música" at bounding box center [268, 318] width 8 height 8
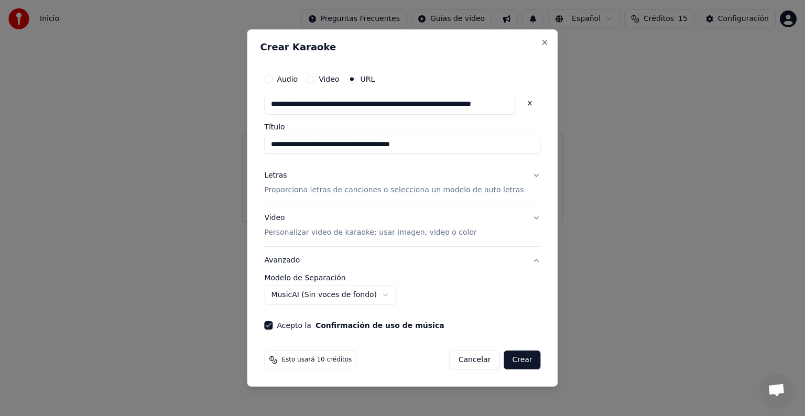
click at [511, 359] on button "Crear" at bounding box center [522, 360] width 37 height 19
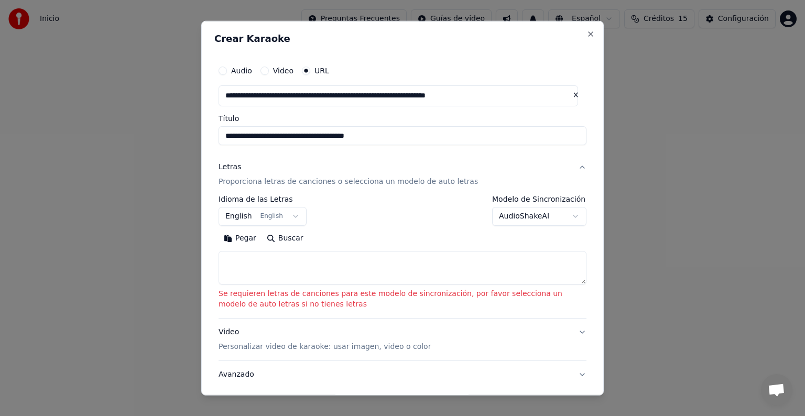
click at [254, 260] on textarea at bounding box center [402, 268] width 368 height 34
click at [270, 213] on body "**********" at bounding box center [402, 111] width 805 height 222
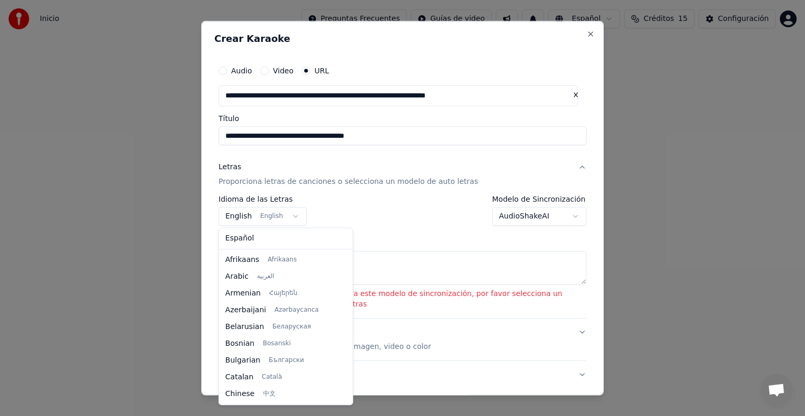
scroll to position [84, 0]
select select "**"
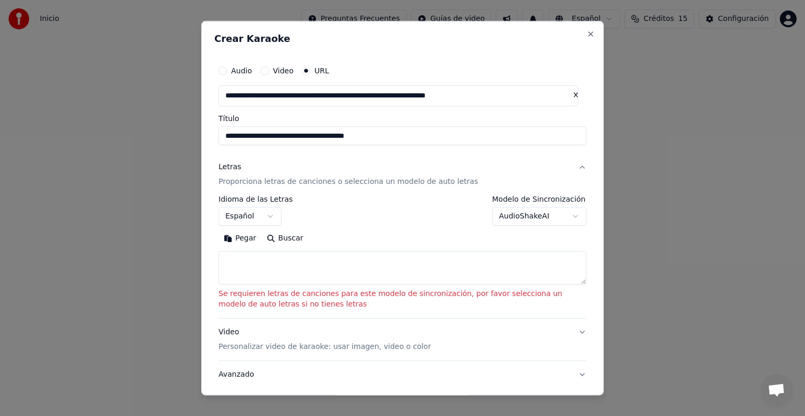
click at [540, 219] on body "**********" at bounding box center [402, 111] width 805 height 222
click at [551, 219] on body "**********" at bounding box center [402, 111] width 805 height 222
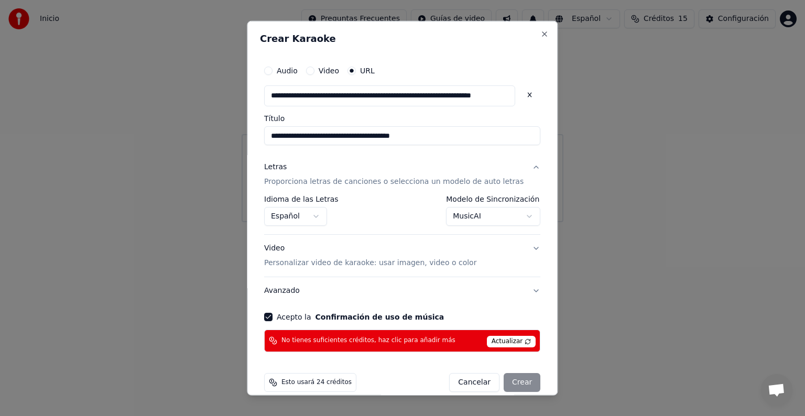
click at [272, 313] on button "Acepto la Confirmación de uso de música" at bounding box center [268, 317] width 8 height 8
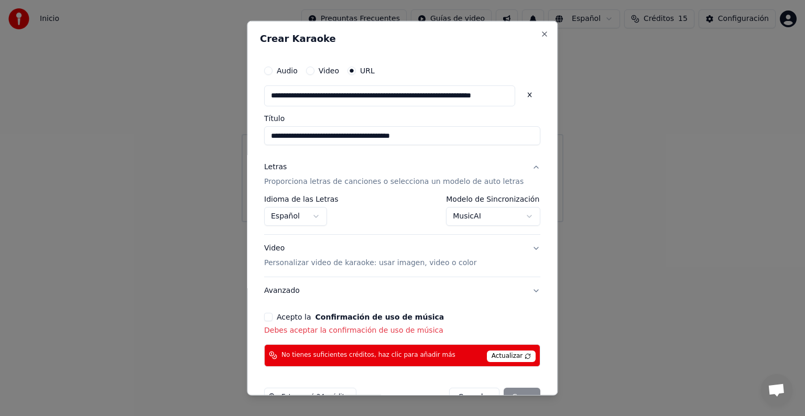
click at [272, 316] on button "Acepto la Confirmación de uso de música" at bounding box center [268, 317] width 8 height 8
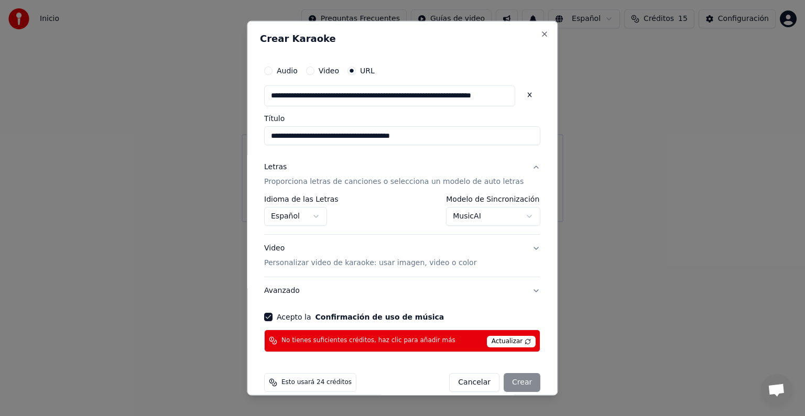
click at [504, 342] on span "Actualizar" at bounding box center [511, 342] width 49 height 12
click at [396, 340] on span "No tienes suficientes créditos, haz clic para añadir más" at bounding box center [368, 340] width 174 height 8
select select "**********"
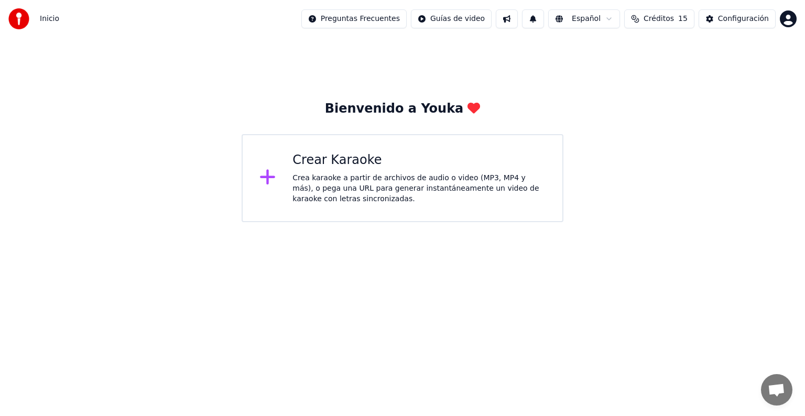
click at [785, 21] on html "Inicio Preguntas Frecuentes Guías de video Español Créditos 15 Configuración Bi…" at bounding box center [402, 111] width 805 height 222
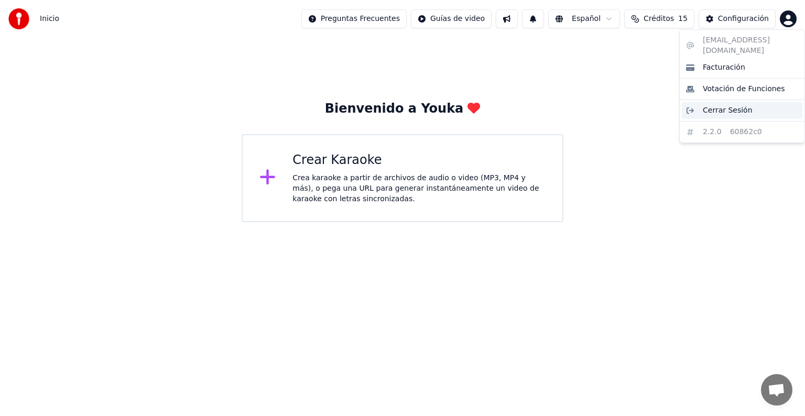
click at [738, 105] on span "Cerrar Sesión" at bounding box center [728, 110] width 50 height 10
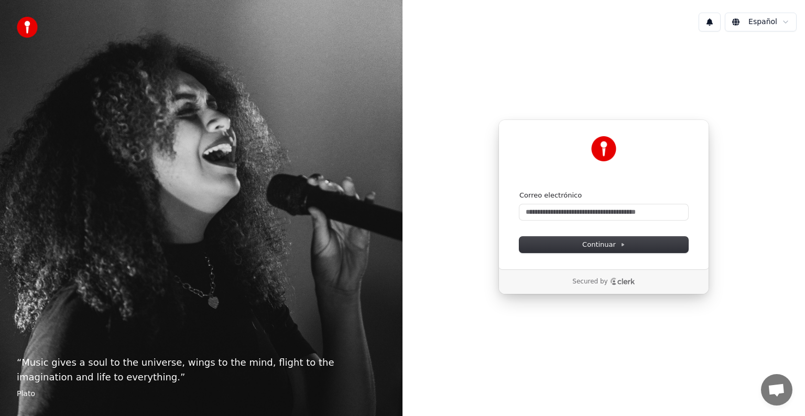
click at [717, 24] on button at bounding box center [709, 22] width 22 height 19
click at [421, 80] on div "Continuar con Google o Correo electrónico Continuar Secured by" at bounding box center [603, 207] width 402 height 334
